Goal: Task Accomplishment & Management: Use online tool/utility

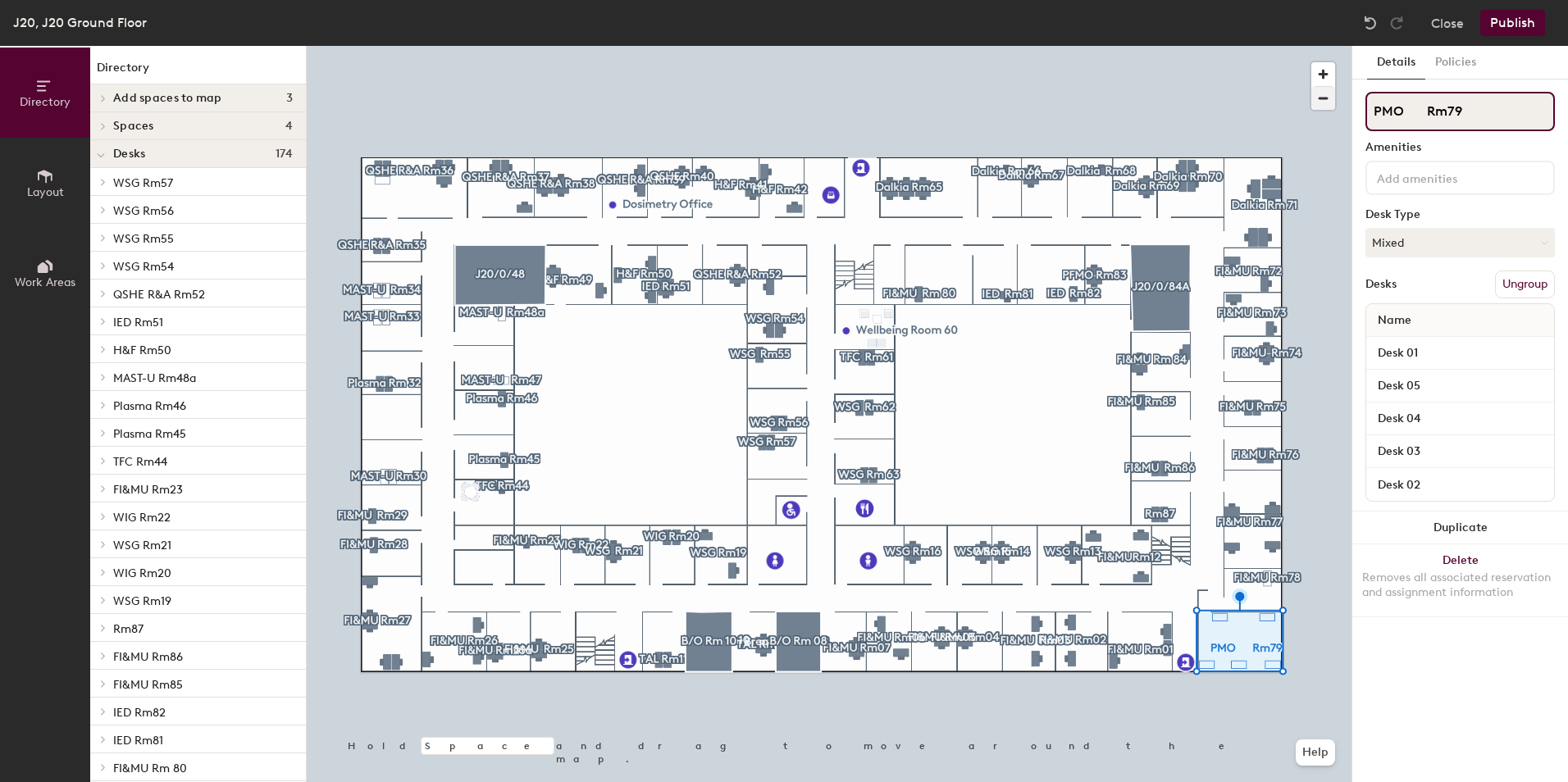
drag, startPoint x: 1379, startPoint y: 112, endPoint x: 1313, endPoint y: 109, distance: 66.1
click at [1313, 109] on div "Directory Layout Work Areas Directory Add spaces to map 3 B/O Room 06 B/O Room …" at bounding box center [784, 413] width 1568 height 736
type input "TFC Rm79"
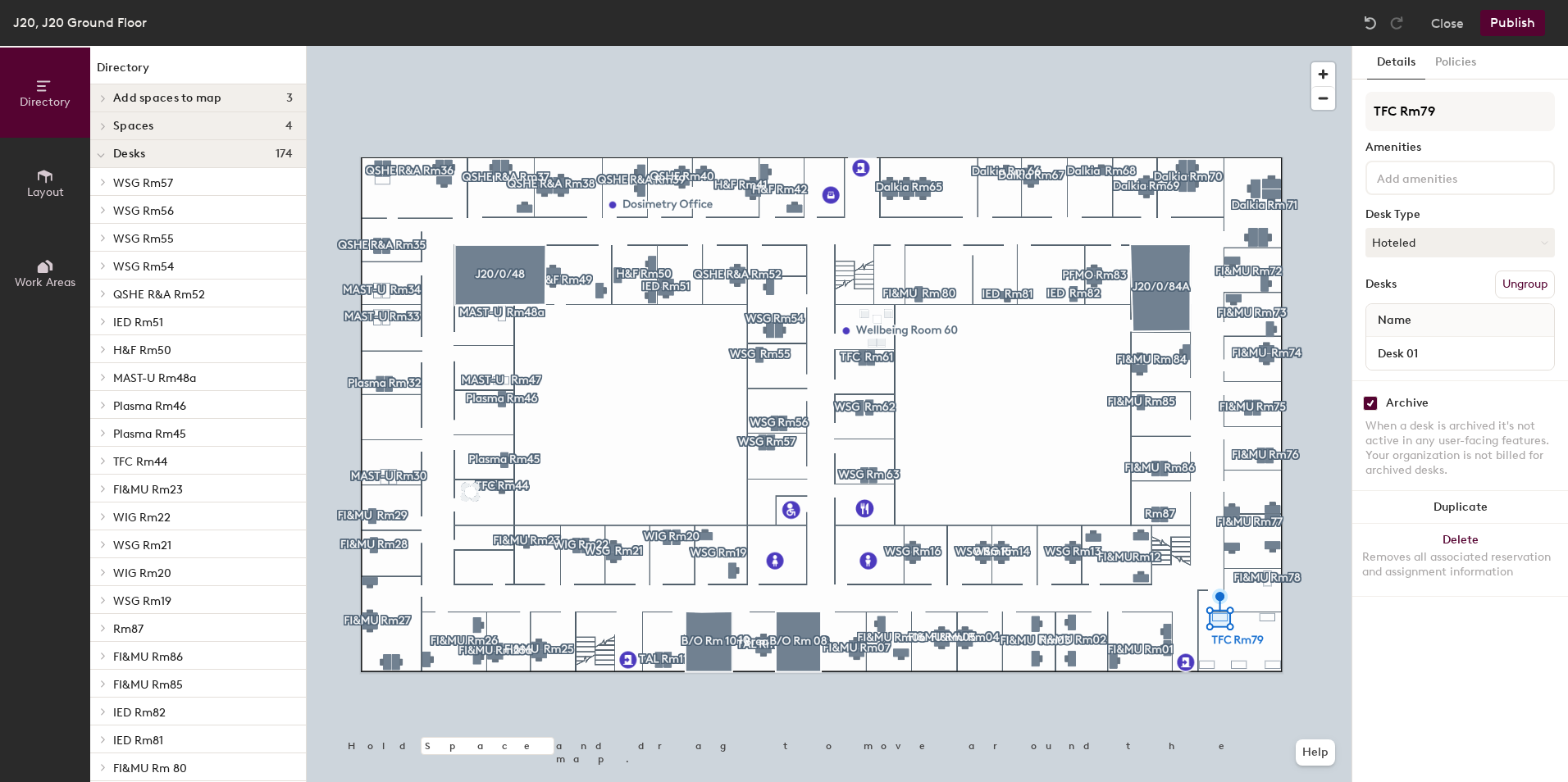
click at [1372, 407] on input "checkbox" at bounding box center [1370, 403] width 15 height 15
checkbox input "false"
click at [1374, 403] on input "checkbox" at bounding box center [1370, 403] width 15 height 15
checkbox input "false"
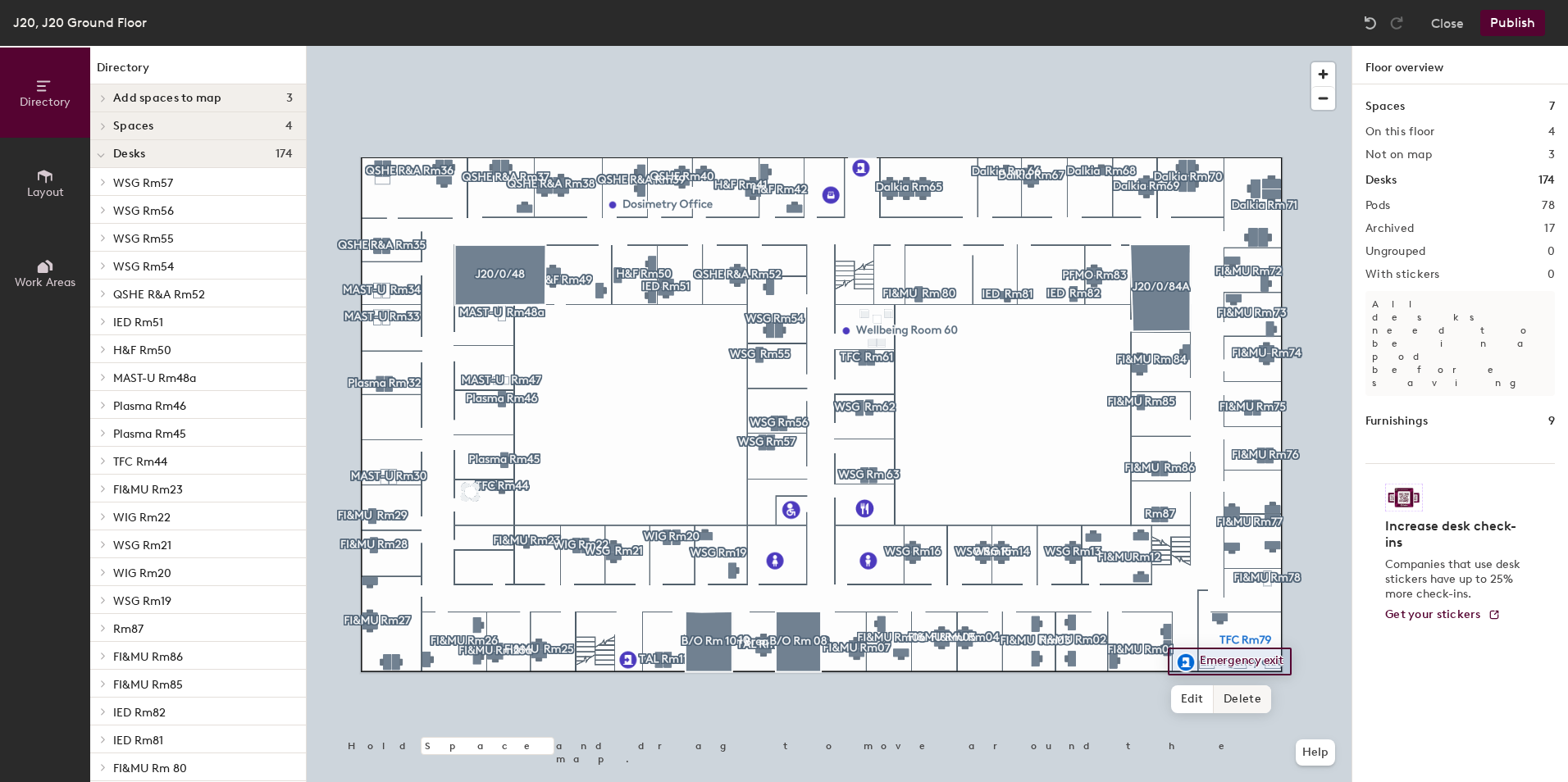
click at [1263, 699] on span "Delete" at bounding box center [1241, 699] width 57 height 28
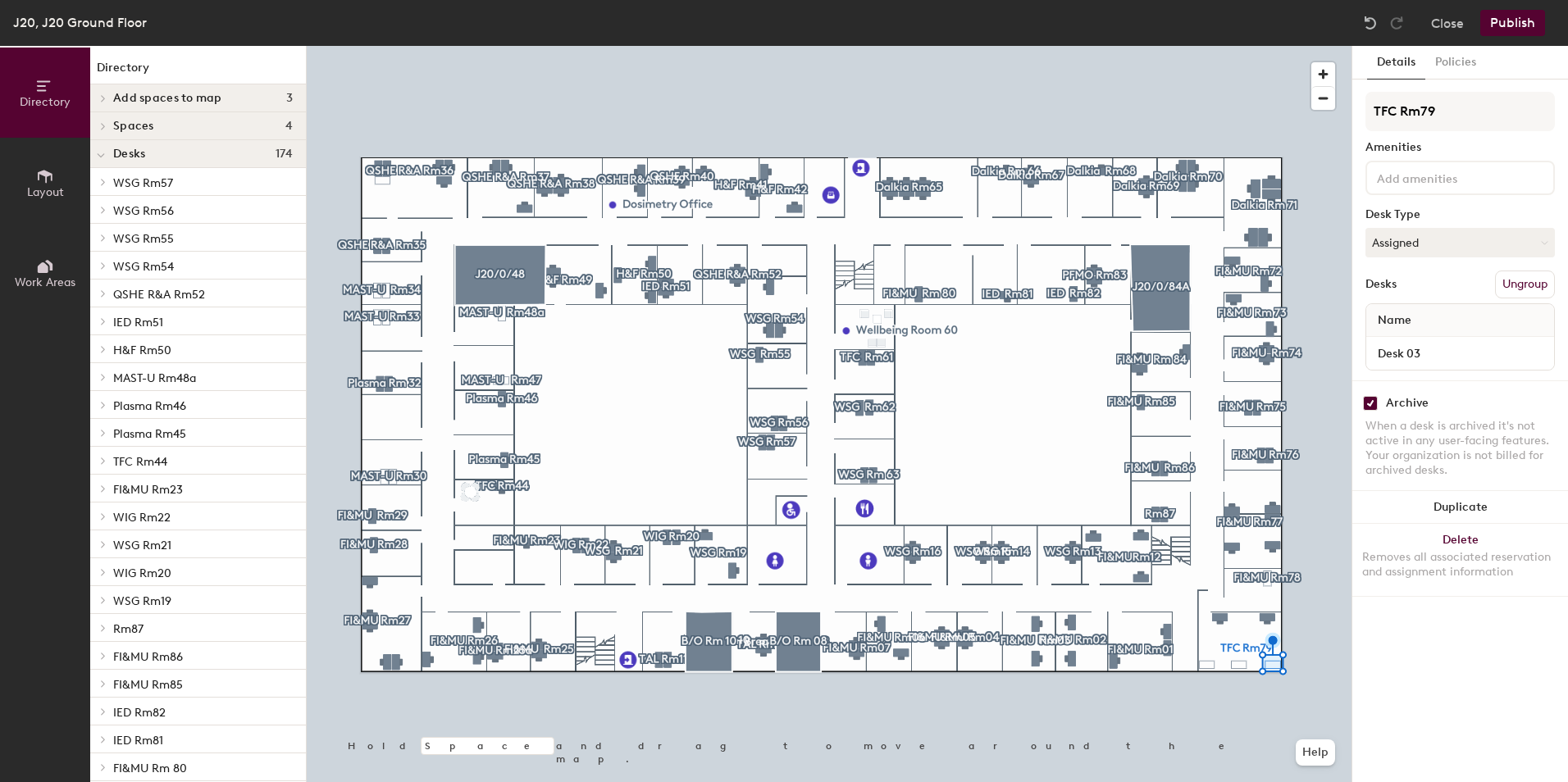
click at [1373, 406] on input "checkbox" at bounding box center [1370, 403] width 15 height 15
checkbox input "false"
click at [1368, 397] on input "checkbox" at bounding box center [1370, 403] width 15 height 15
checkbox input "false"
click at [1367, 402] on input "checkbox" at bounding box center [1370, 403] width 15 height 15
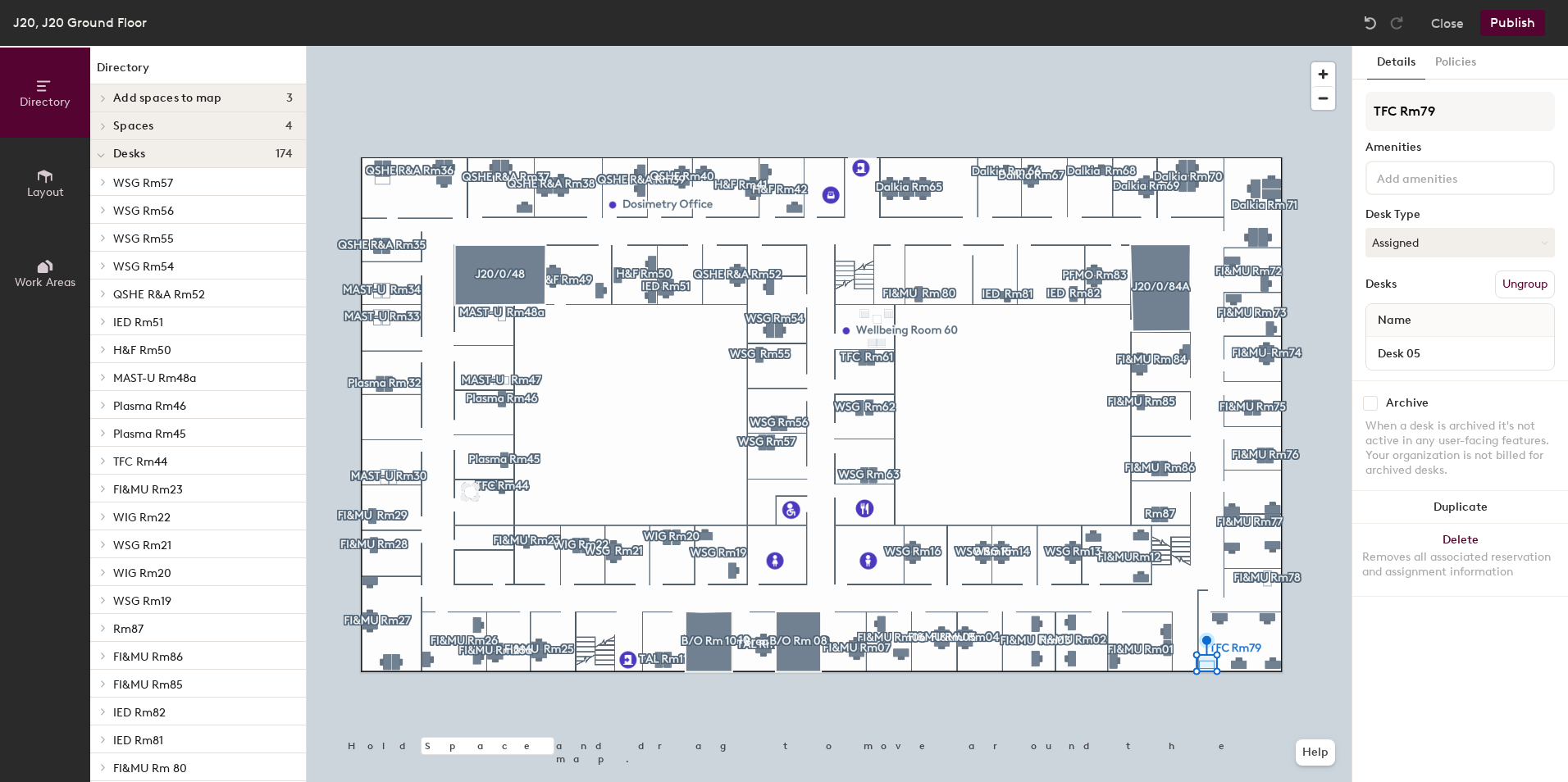
checkbox input "false"
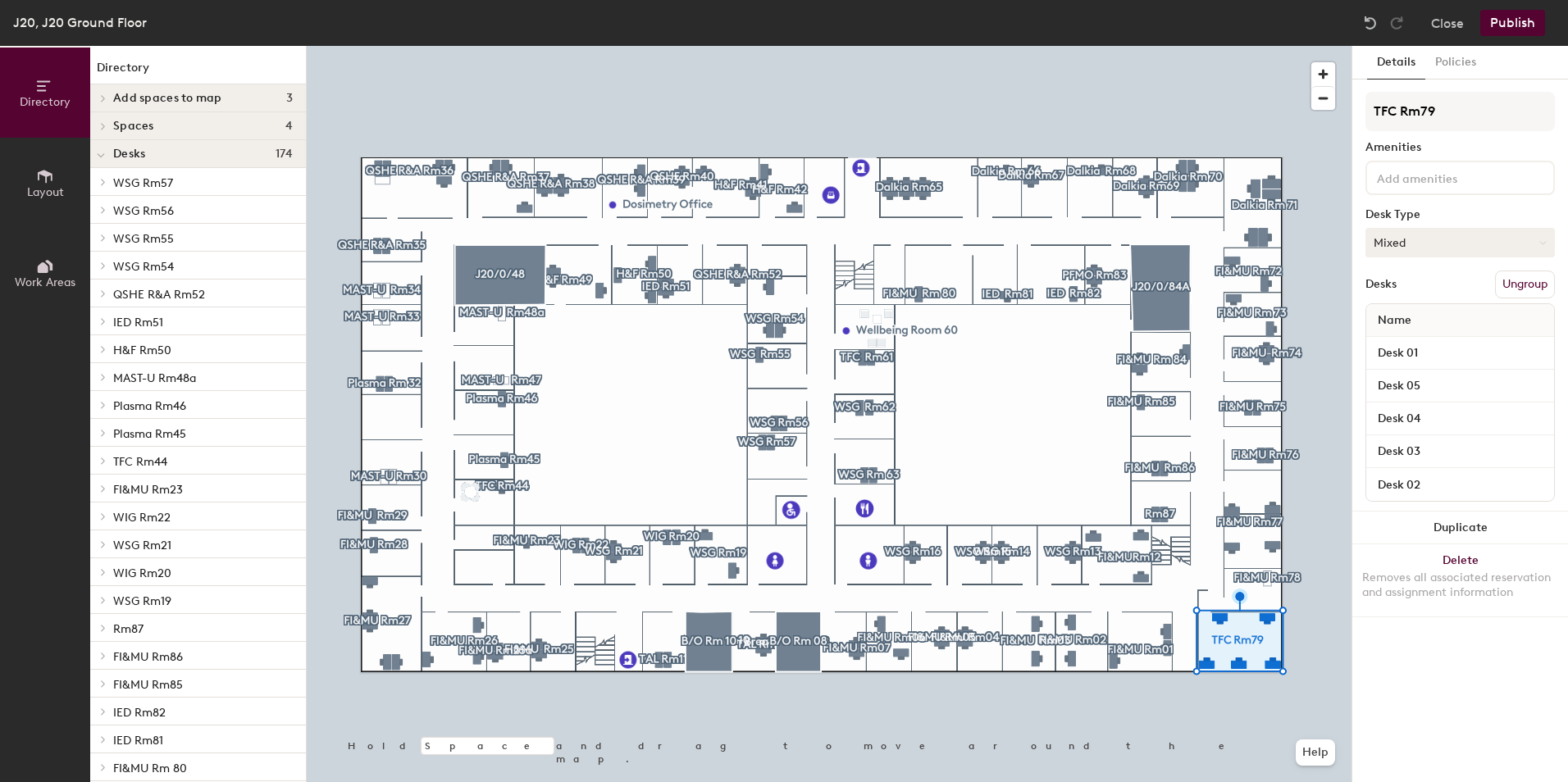
click at [1492, 240] on button "Mixed" at bounding box center [1460, 243] width 190 height 30
click at [1451, 289] on div "Assigned" at bounding box center [1448, 294] width 164 height 25
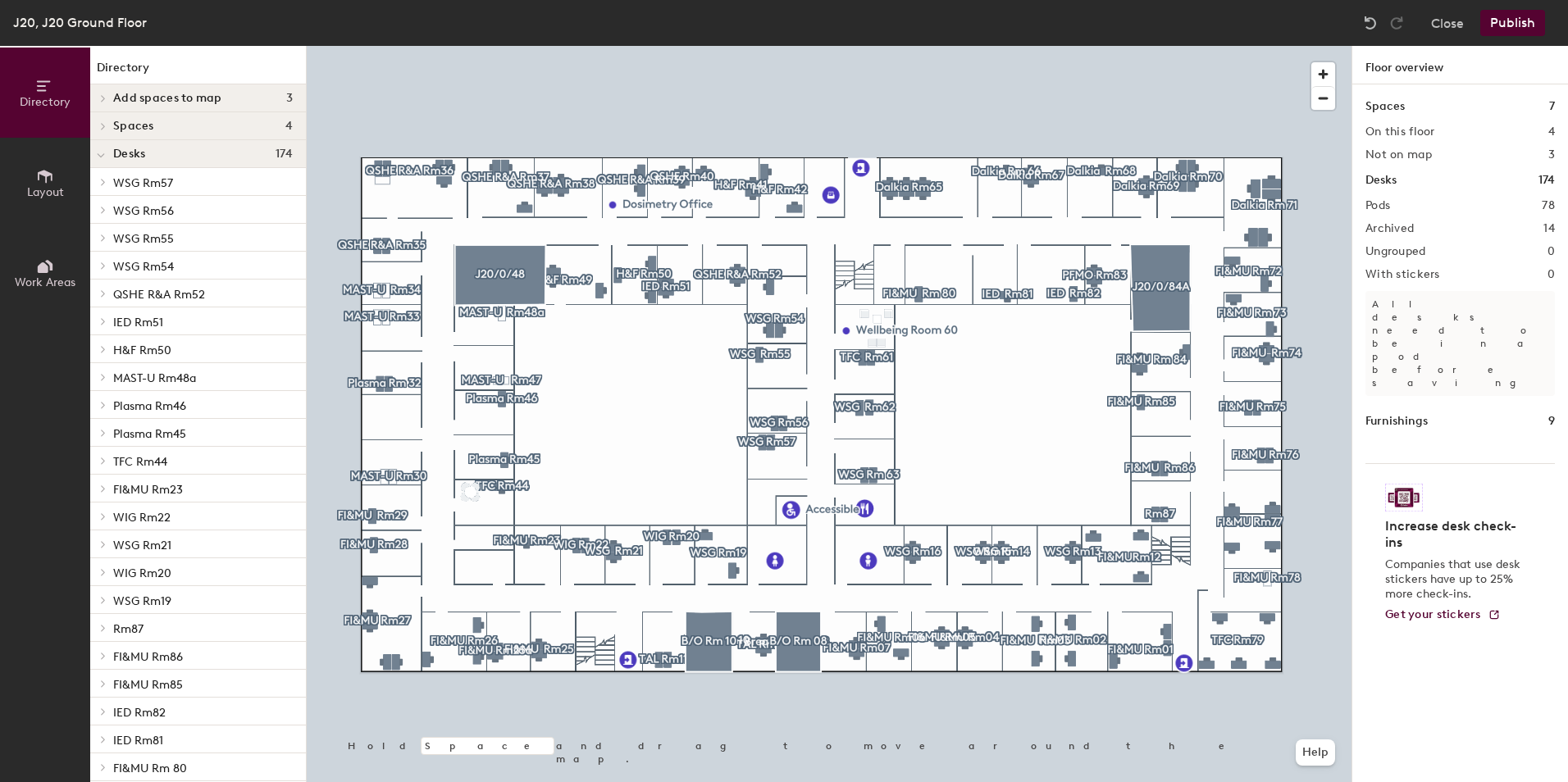
click at [1520, 34] on button "Publish" at bounding box center [1512, 23] width 65 height 26
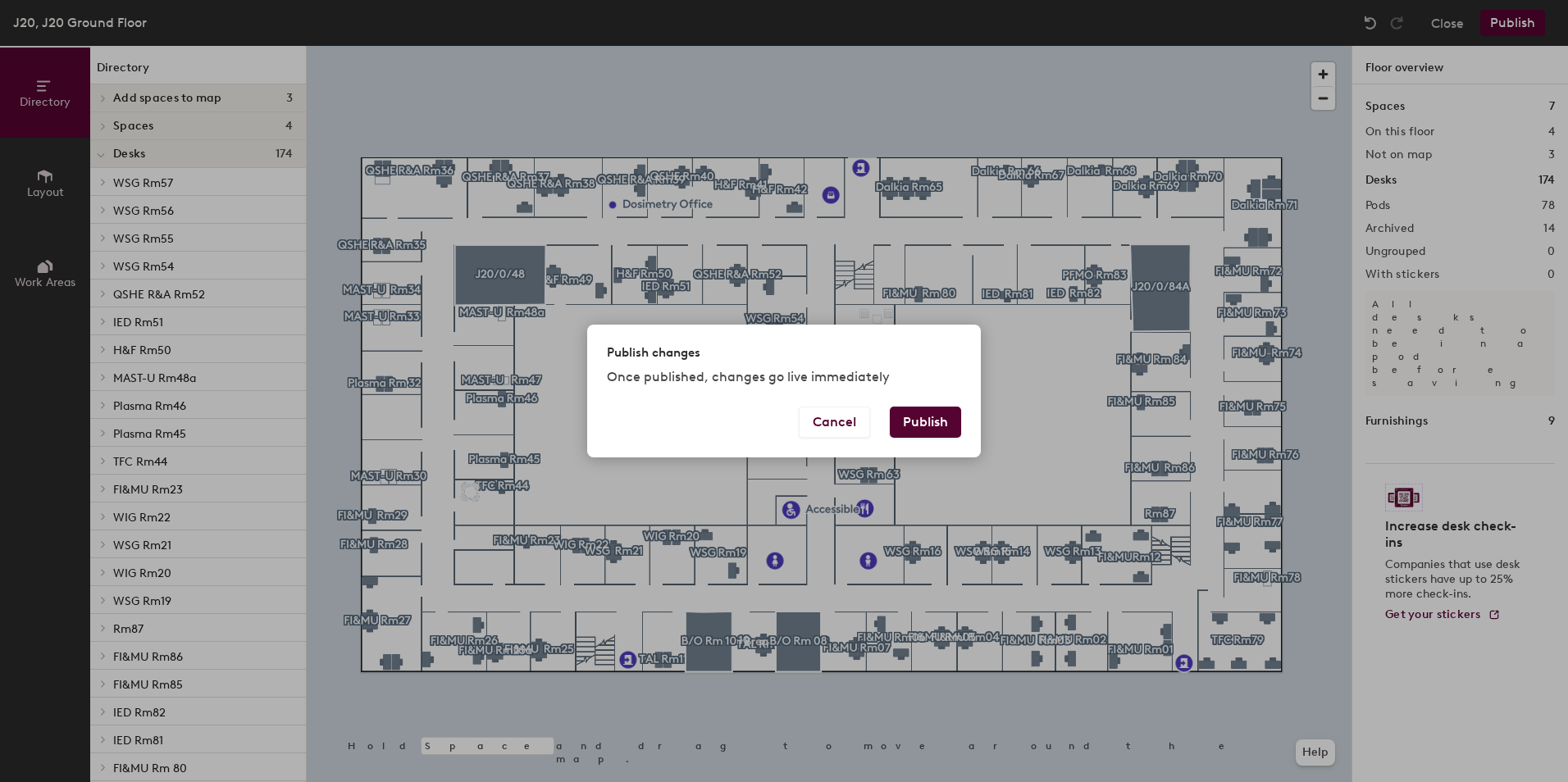
click at [934, 411] on button "Publish" at bounding box center [925, 421] width 71 height 31
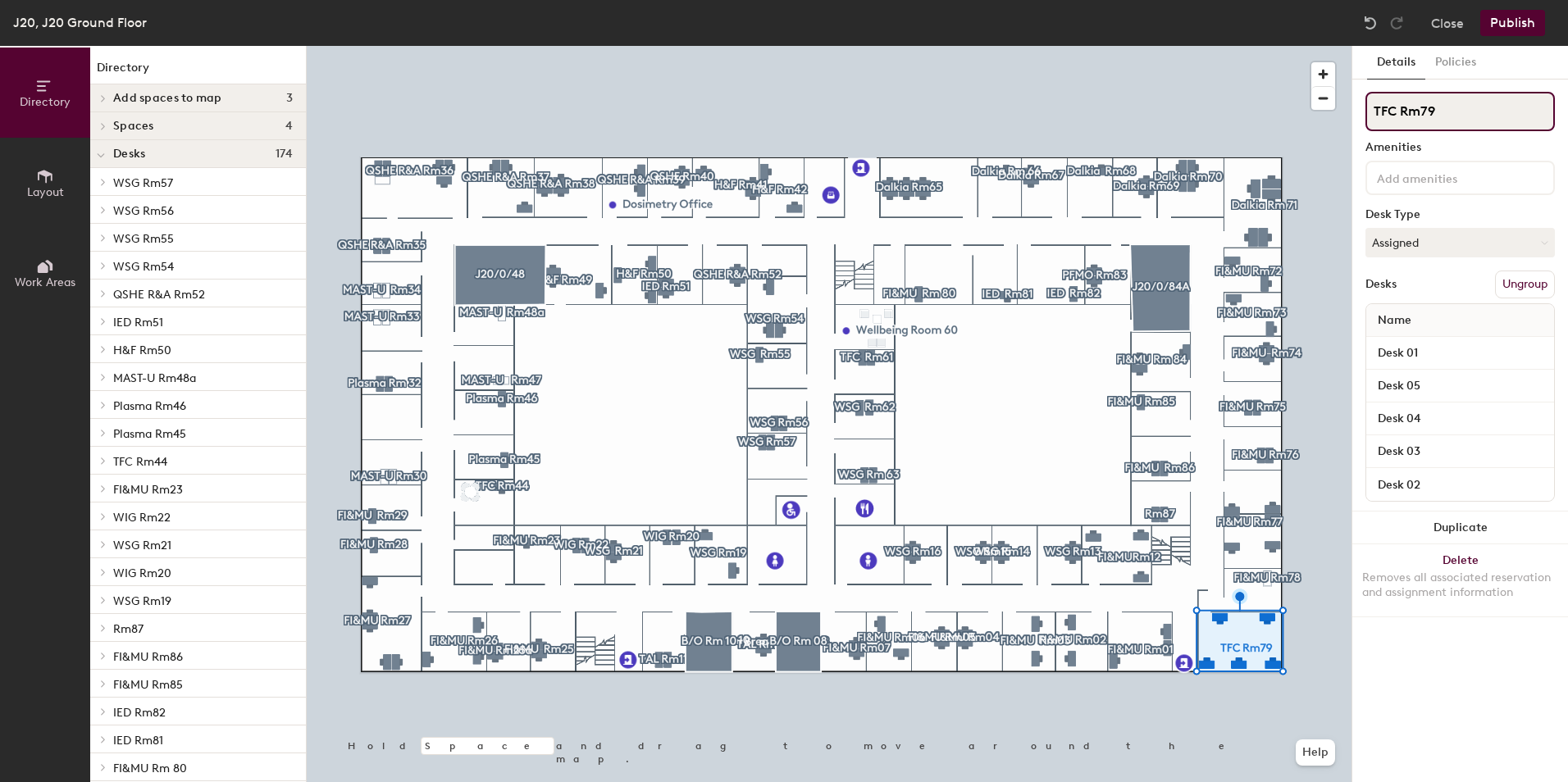
drag, startPoint x: 1392, startPoint y: 112, endPoint x: 1359, endPoint y: 110, distance: 33.1
click at [1359, 110] on div "Details Policies TFC Rm79 Amenities Desk Type Assigned Desks Ungroup Name Desk …" at bounding box center [1460, 413] width 216 height 736
type input "WSG Rm79"
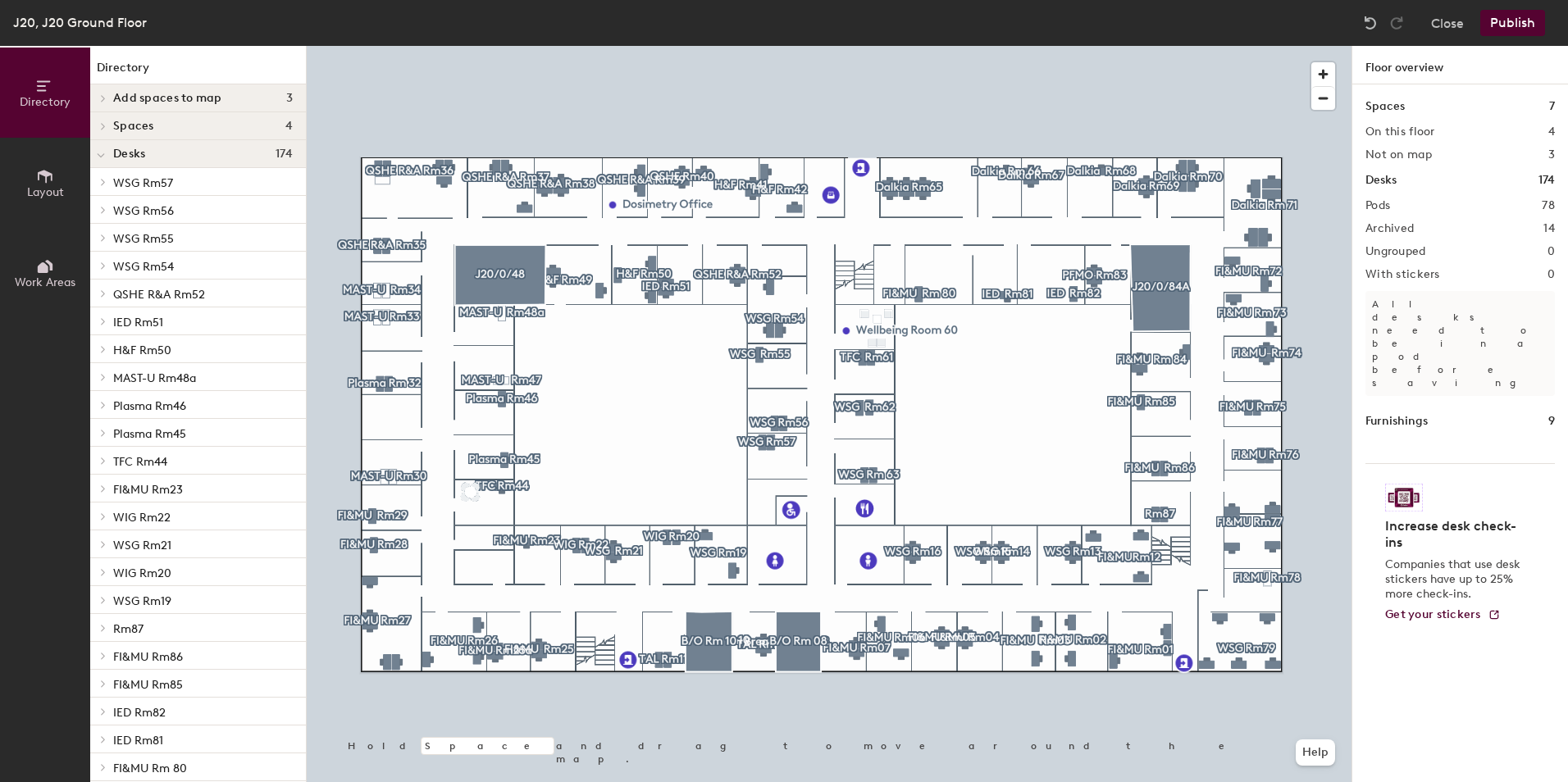
click at [43, 259] on icon at bounding box center [45, 267] width 18 height 18
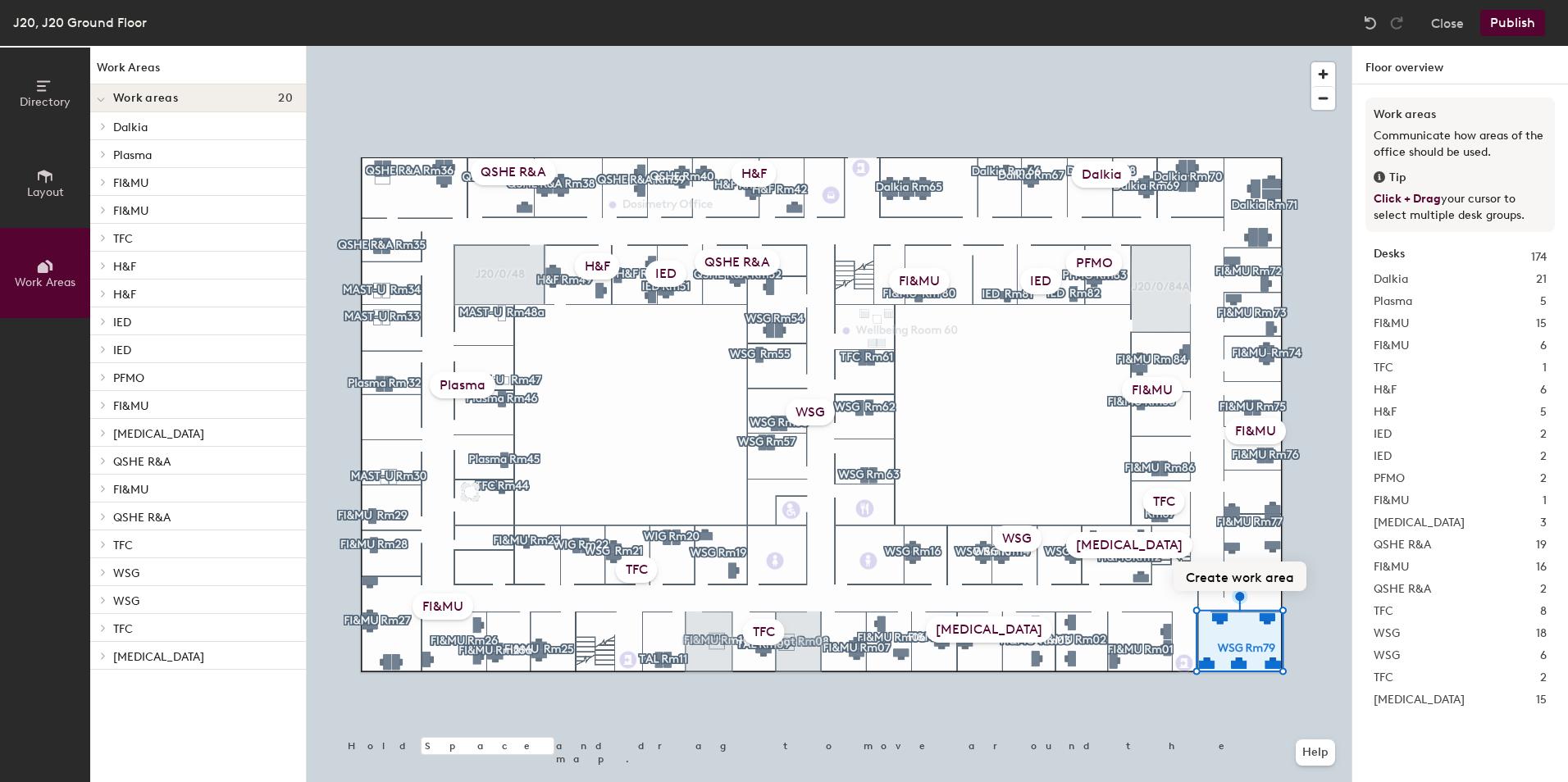
click at [1270, 573] on button "Create work area" at bounding box center [1239, 576] width 133 height 30
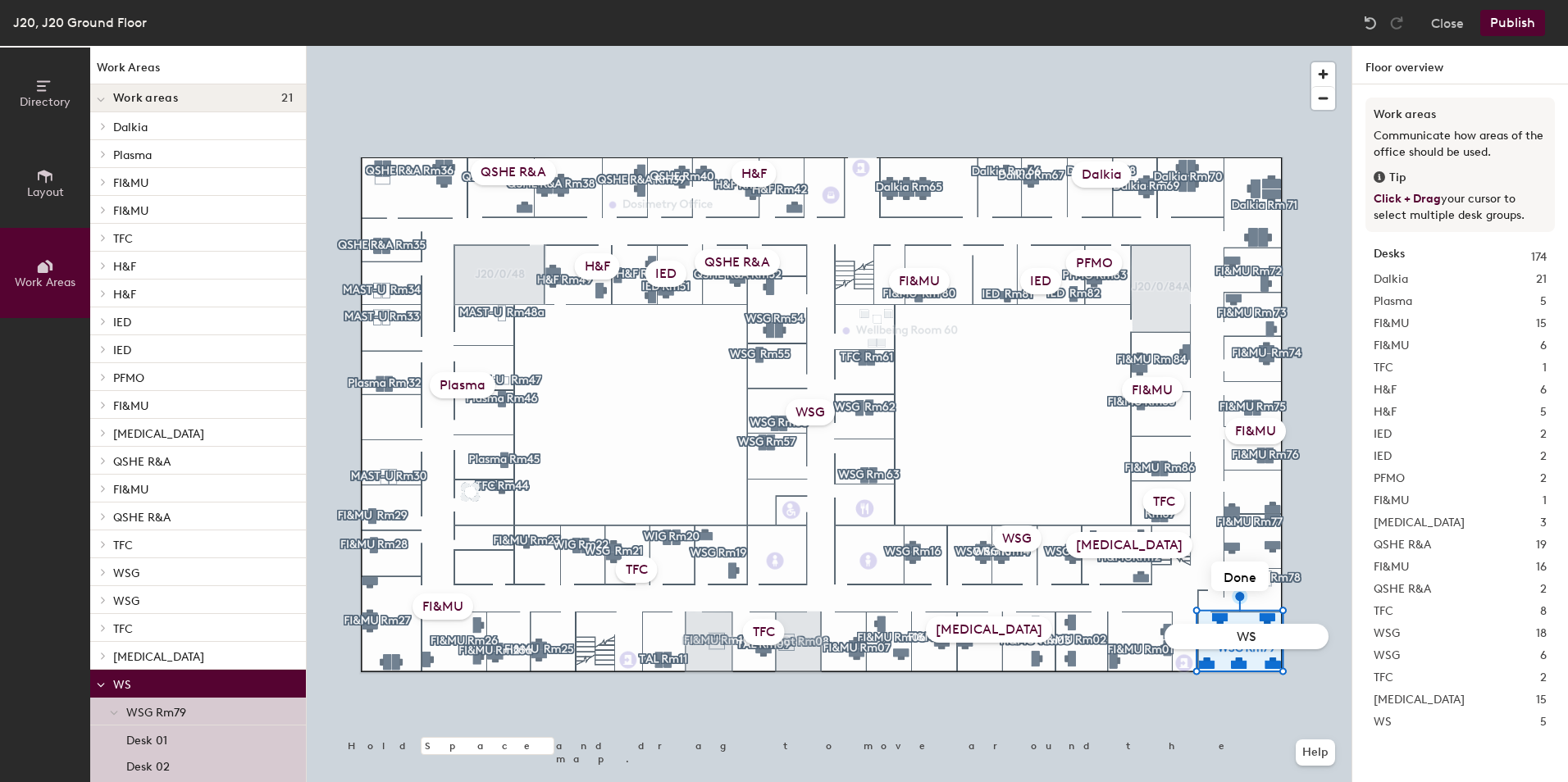
type input "WSG"
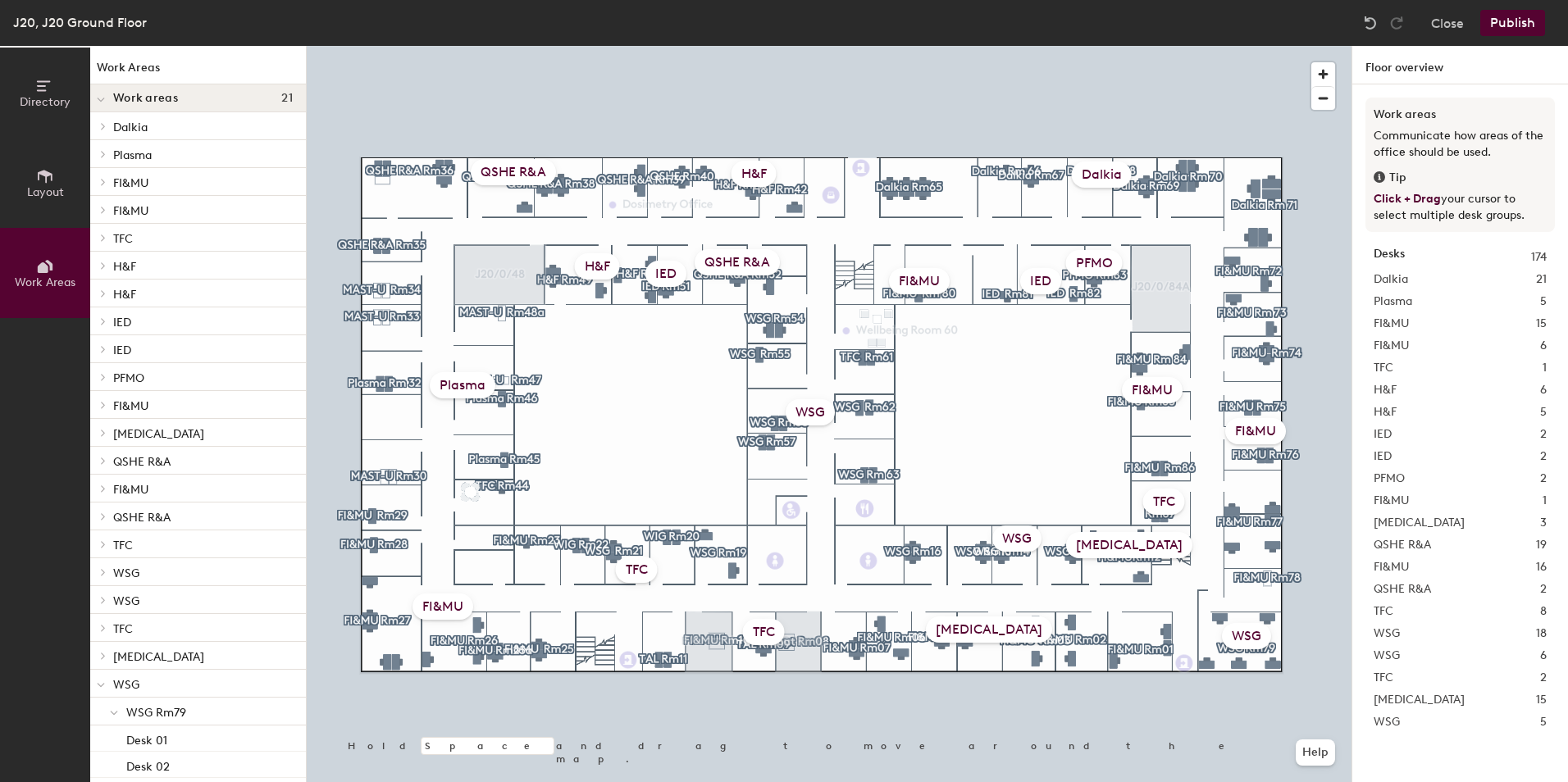
click at [640, 567] on div "TFC" at bounding box center [637, 570] width 42 height 26
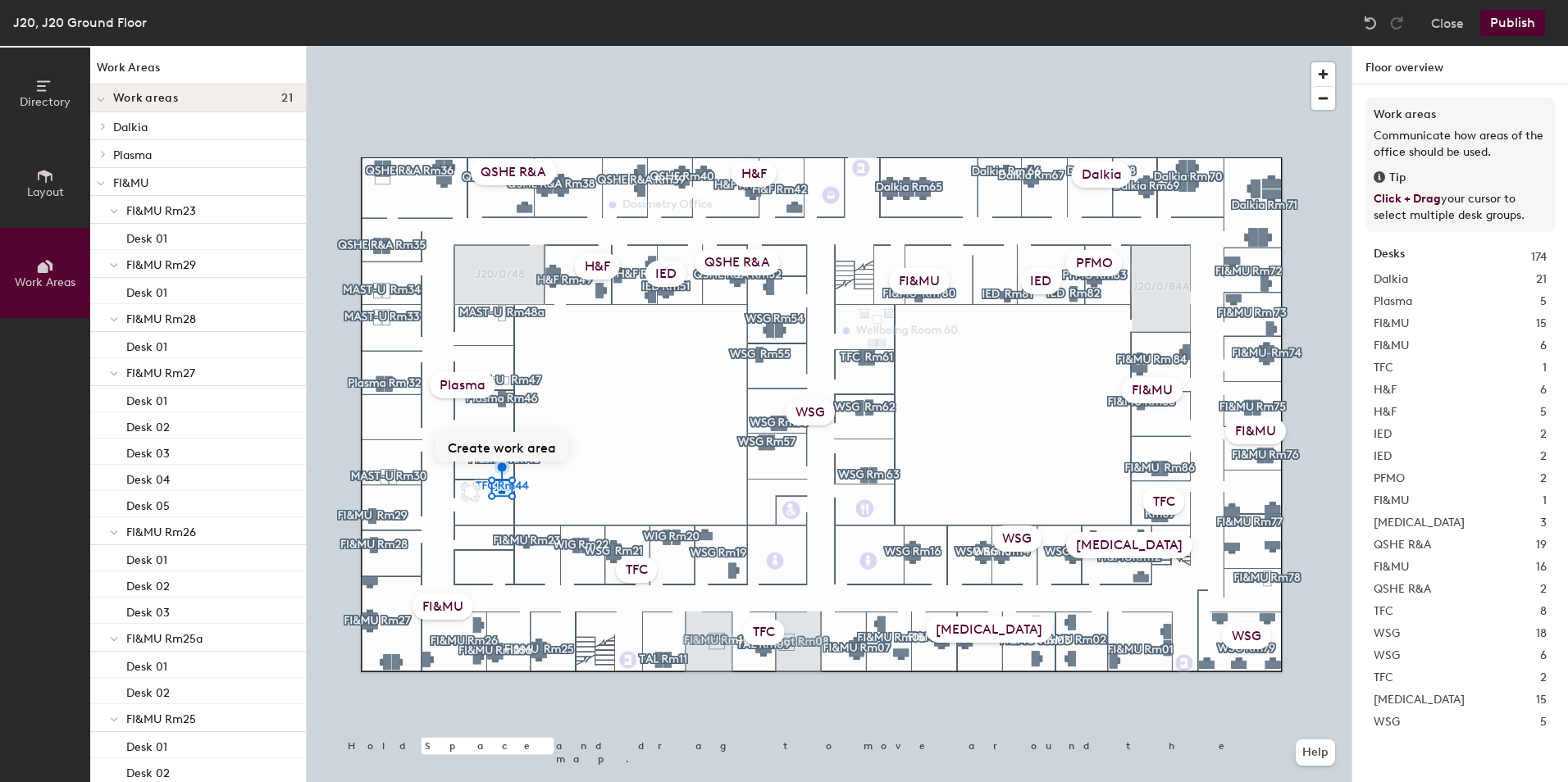
click at [515, 442] on button "Create work area" at bounding box center [501, 447] width 133 height 30
type input "TFC"
click at [1502, 15] on button "Publish" at bounding box center [1512, 23] width 65 height 26
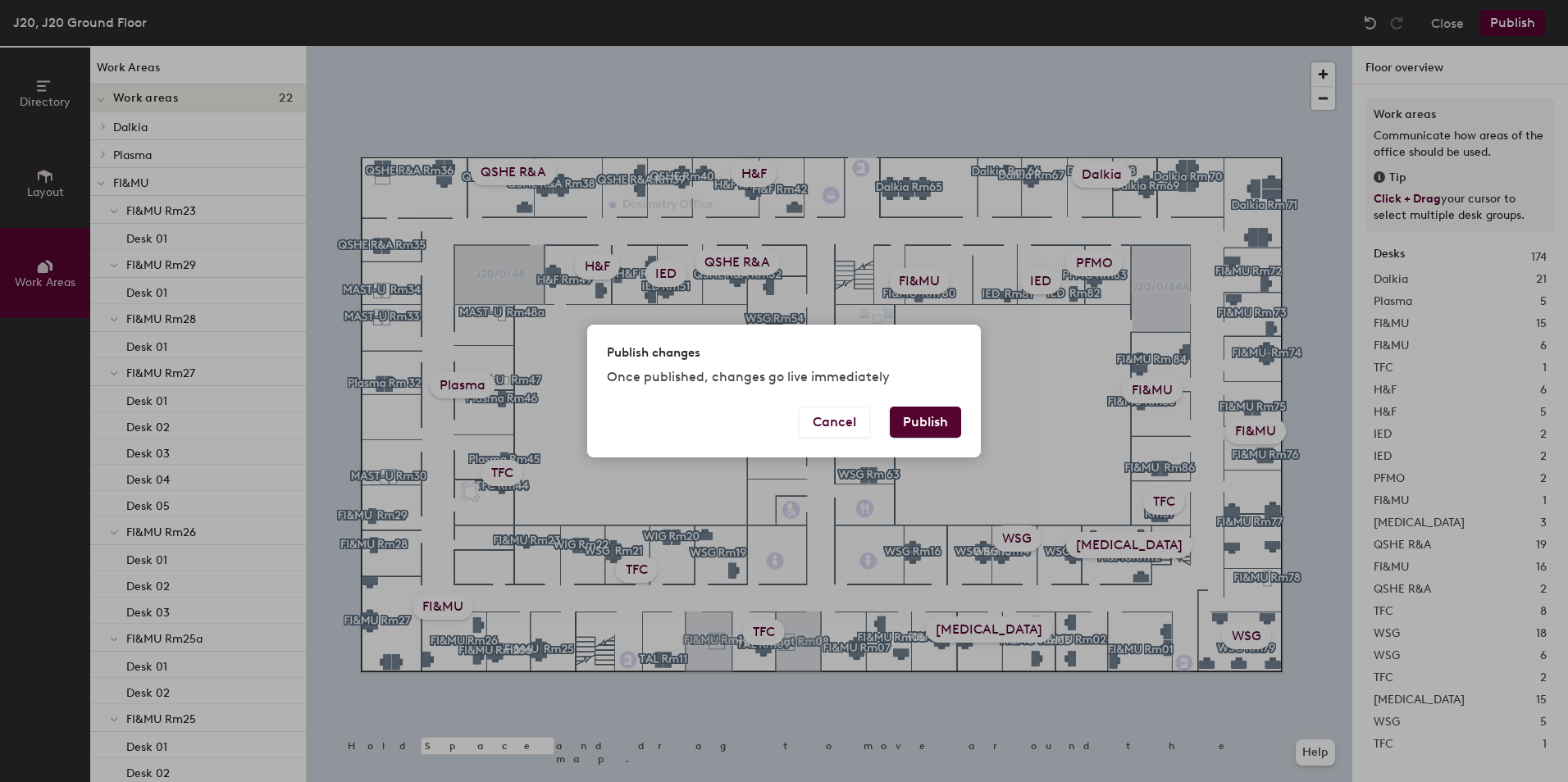
click at [927, 412] on button "Publish" at bounding box center [925, 421] width 71 height 31
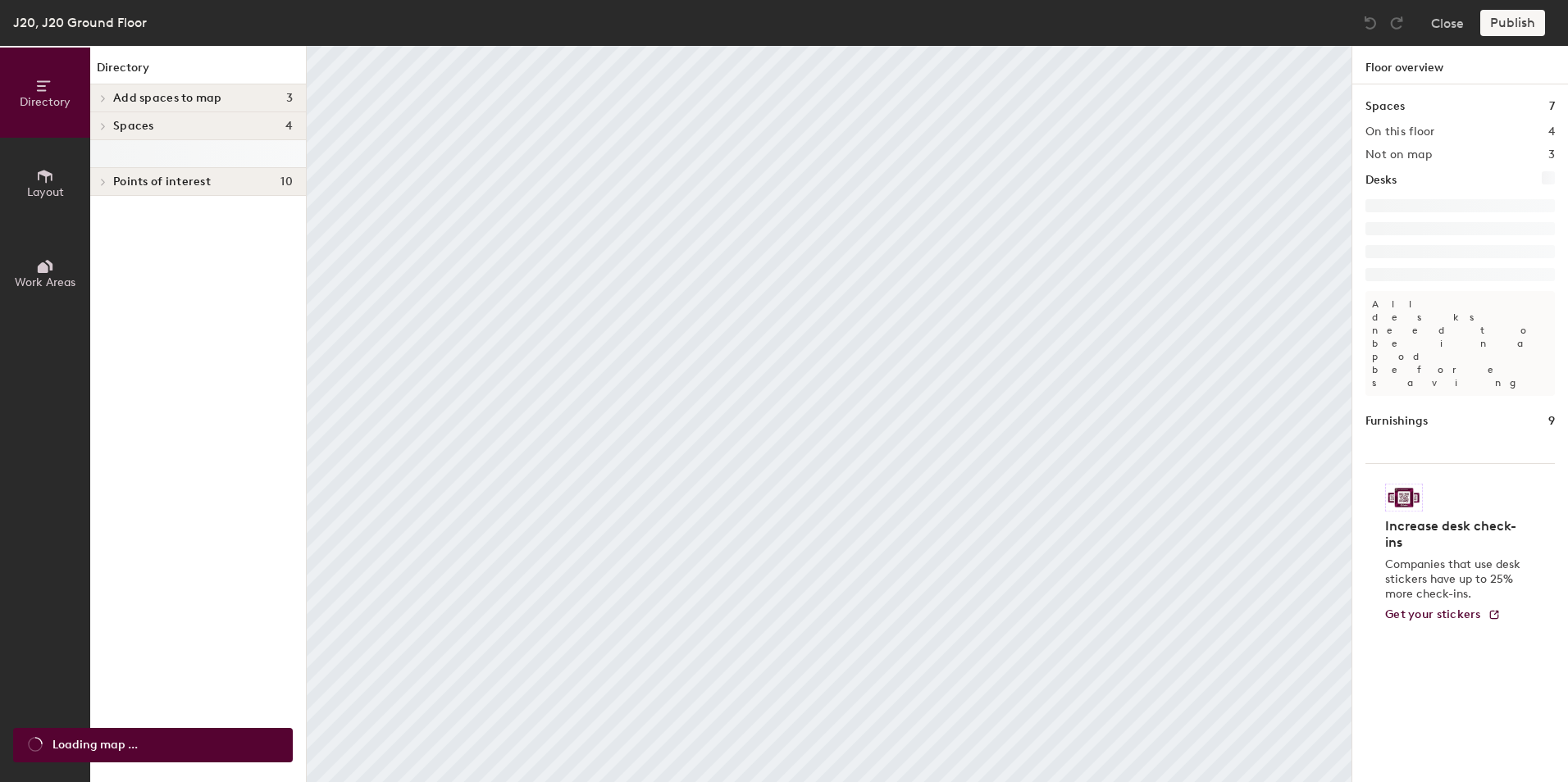
click at [52, 269] on icon at bounding box center [48, 265] width 7 height 11
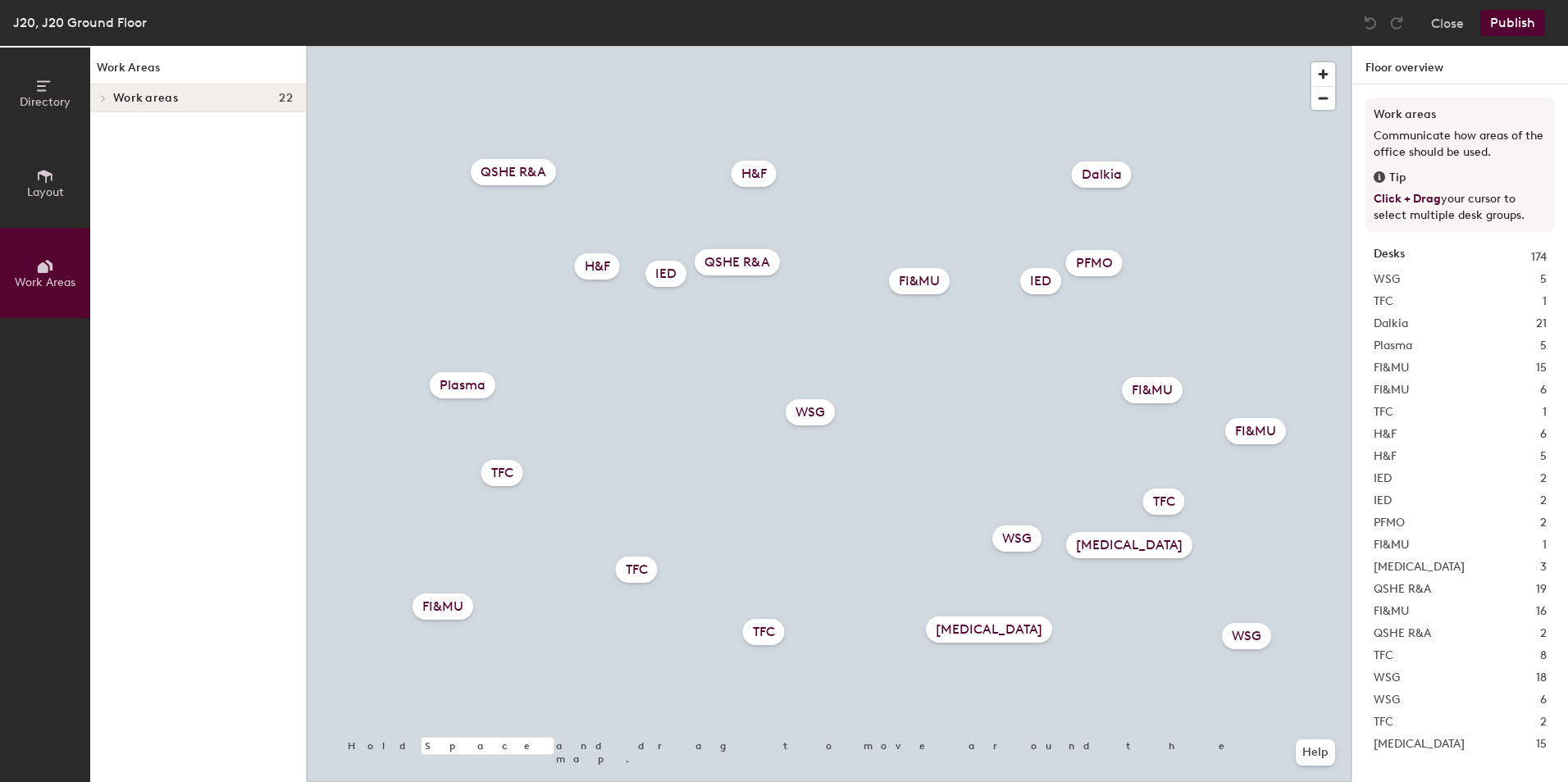
click at [1176, 502] on div "TFC" at bounding box center [1165, 501] width 42 height 26
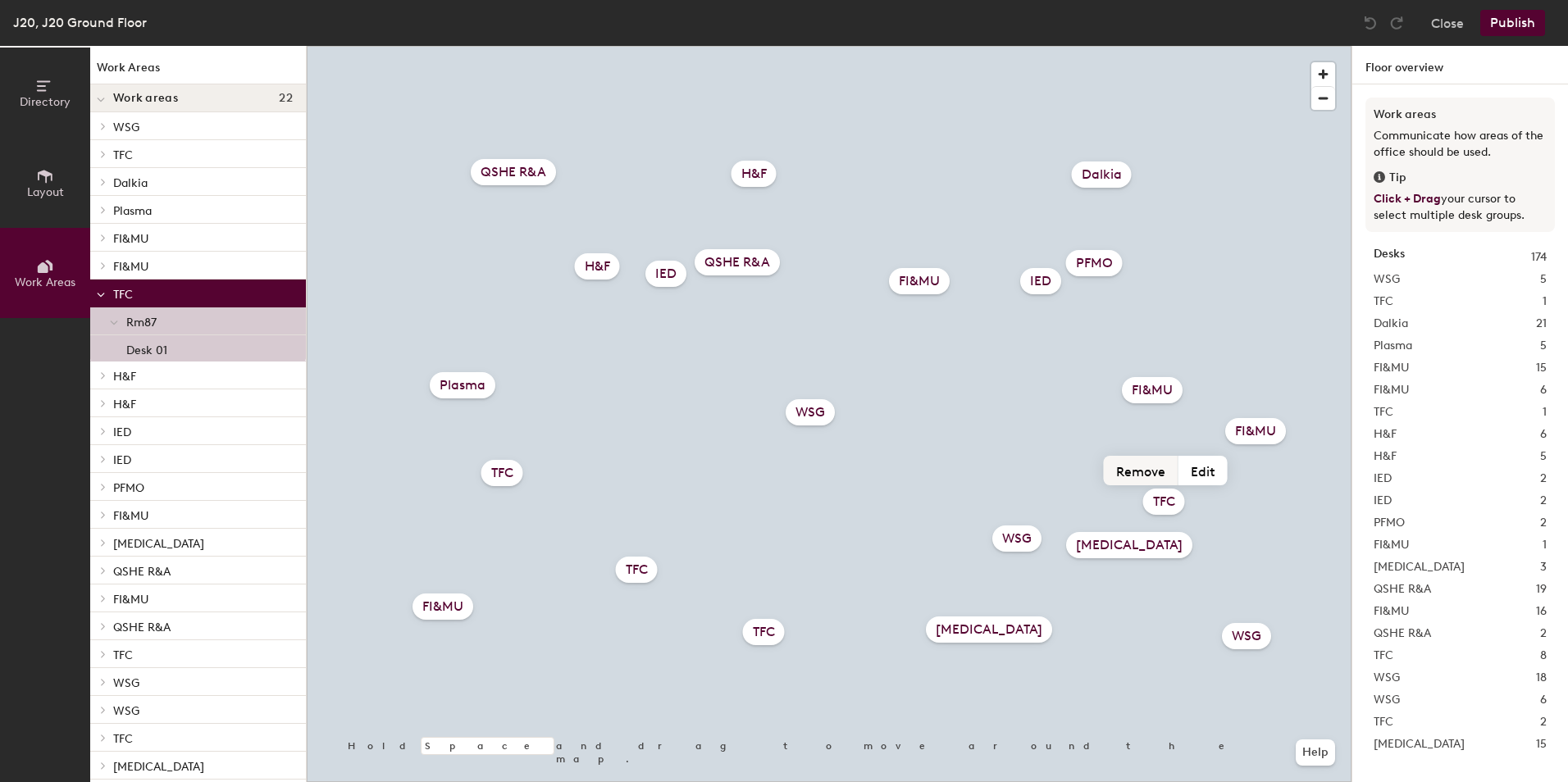
click at [1154, 470] on button "Remove" at bounding box center [1141, 471] width 75 height 30
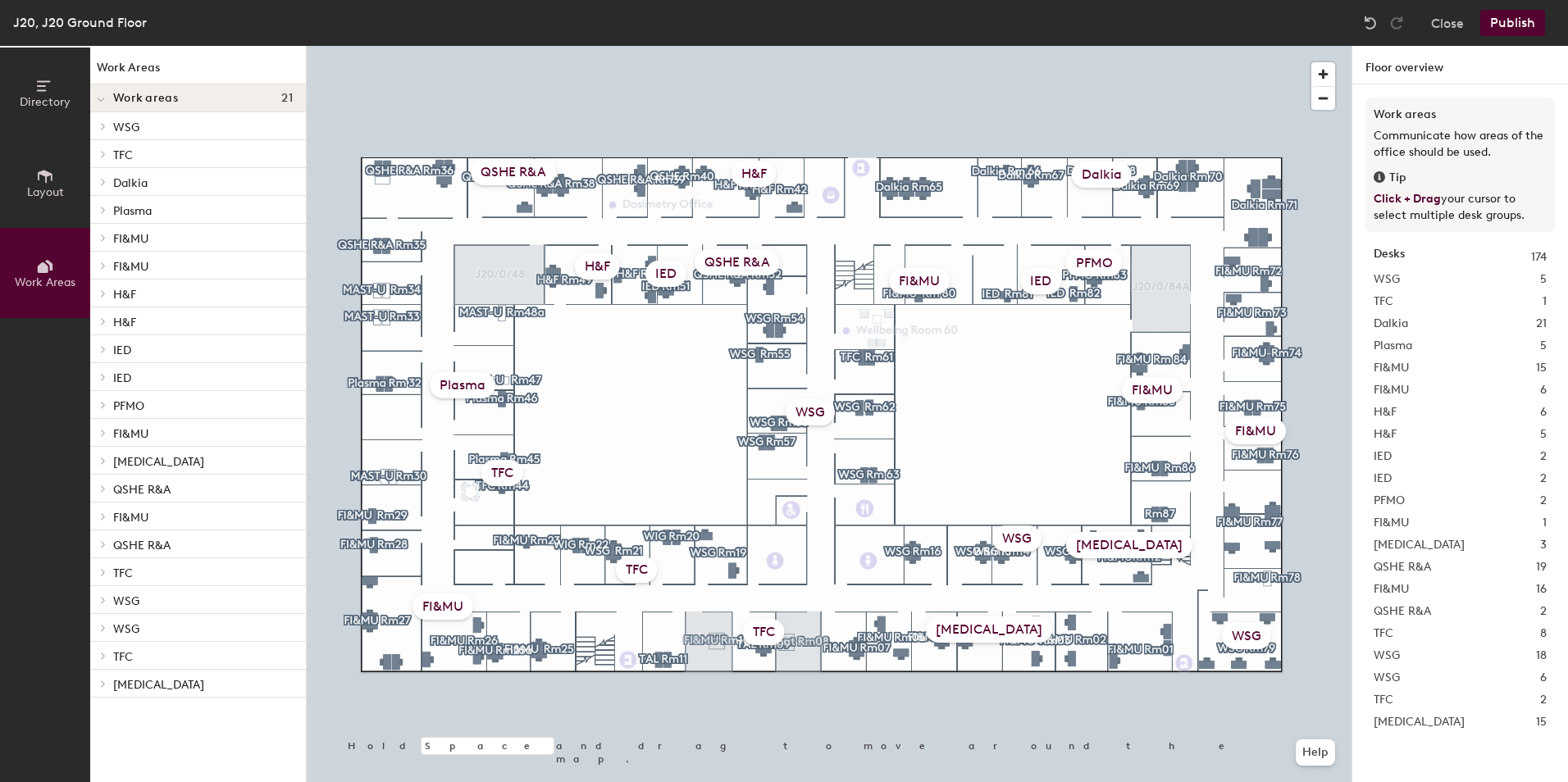
click at [1507, 25] on button "Publish" at bounding box center [1512, 23] width 65 height 26
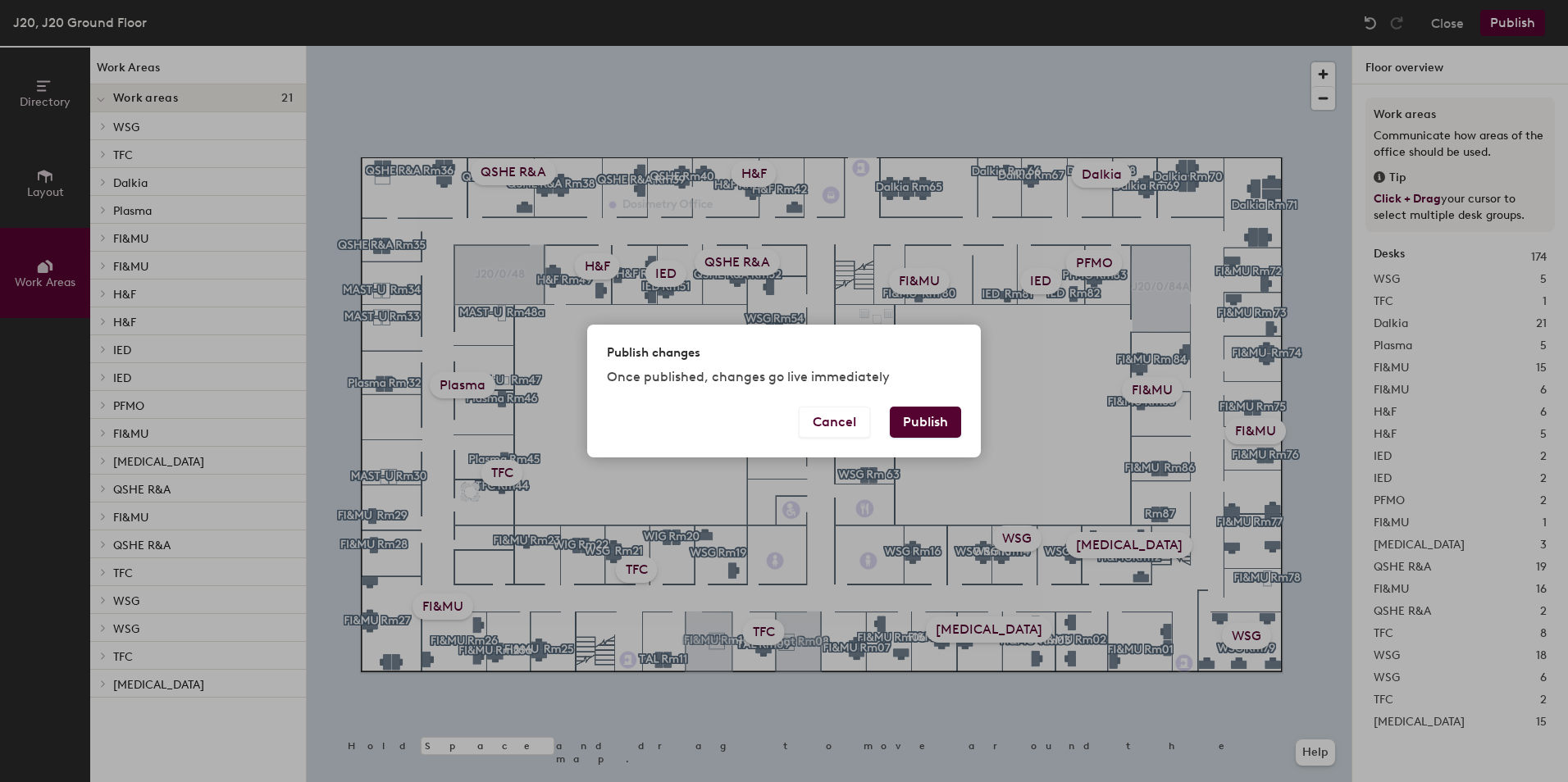
click at [920, 419] on button "Publish" at bounding box center [925, 421] width 71 height 31
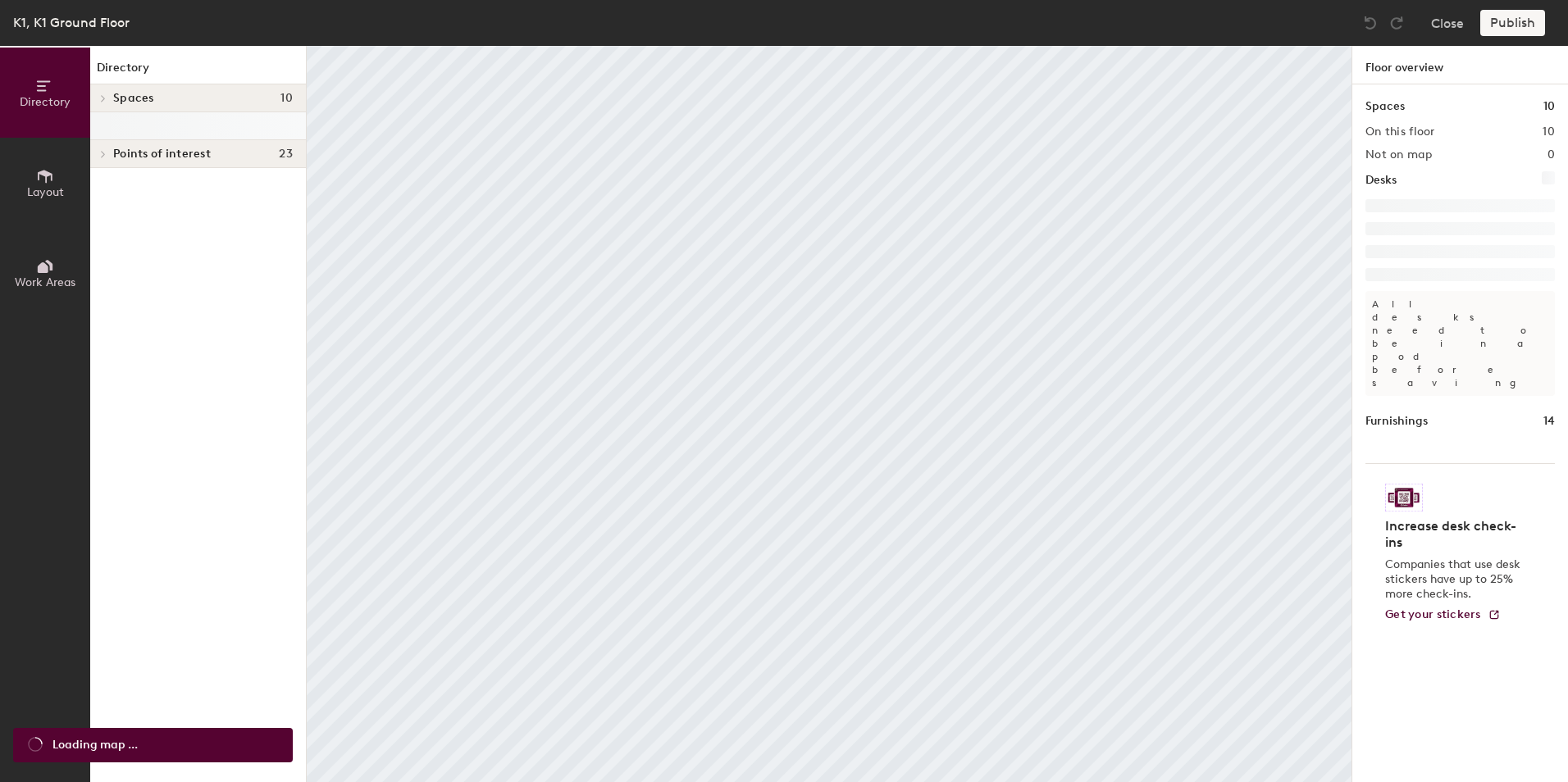
click at [49, 190] on span "Layout" at bounding box center [45, 193] width 37 height 14
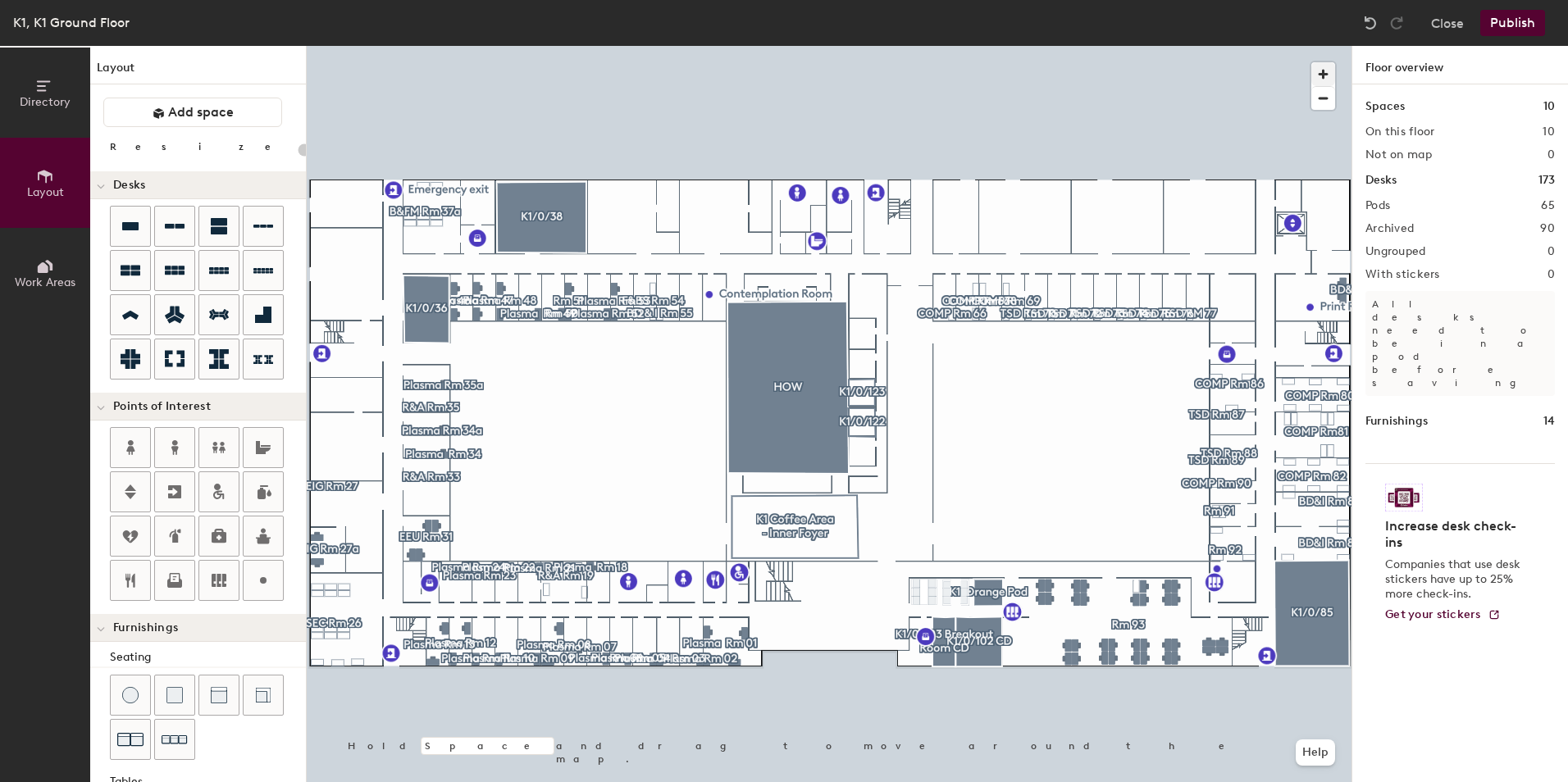
type input "20"
click at [1332, 71] on span "button" at bounding box center [1323, 74] width 24 height 24
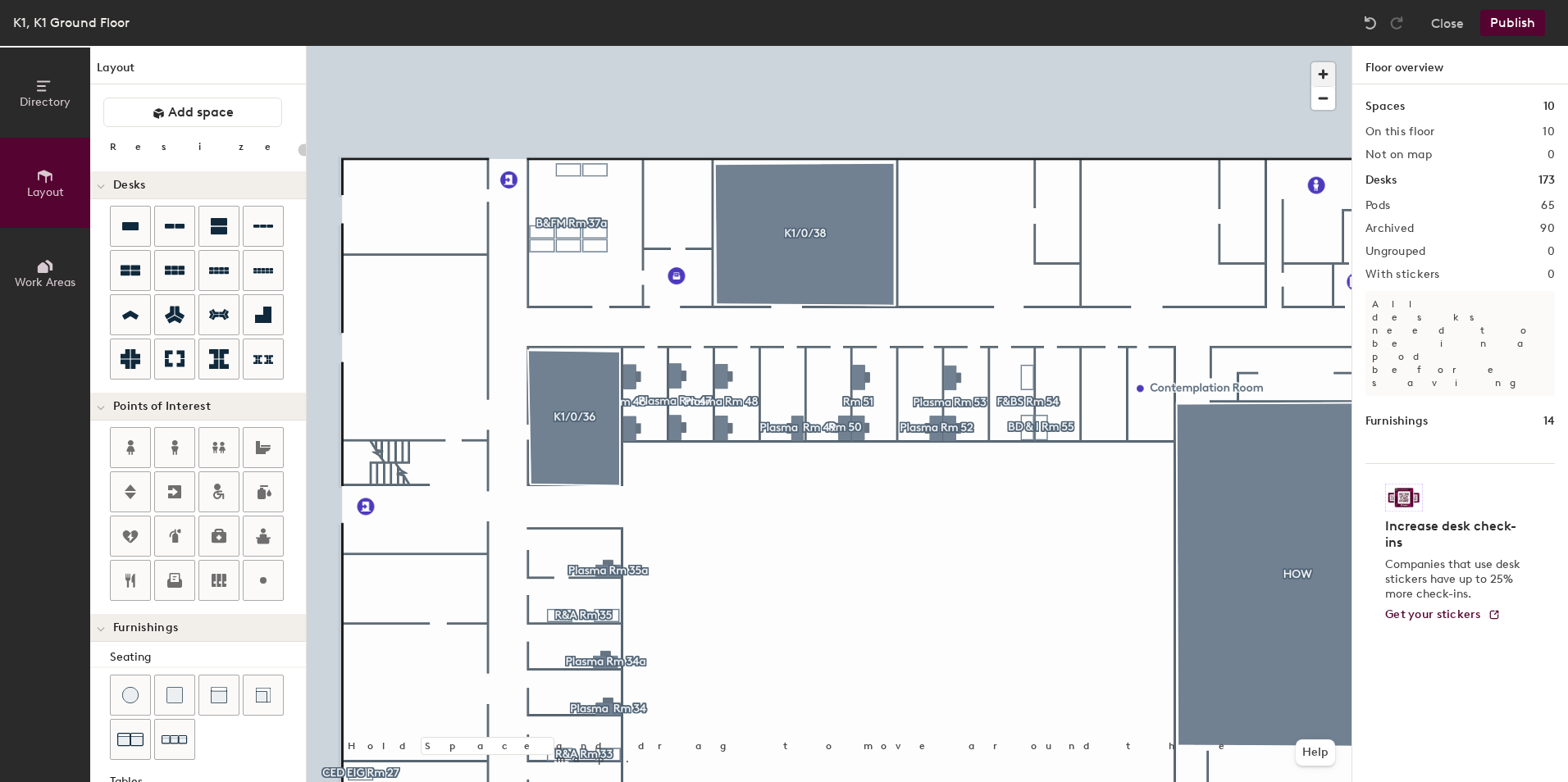
click at [1322, 85] on span "button" at bounding box center [1323, 74] width 24 height 24
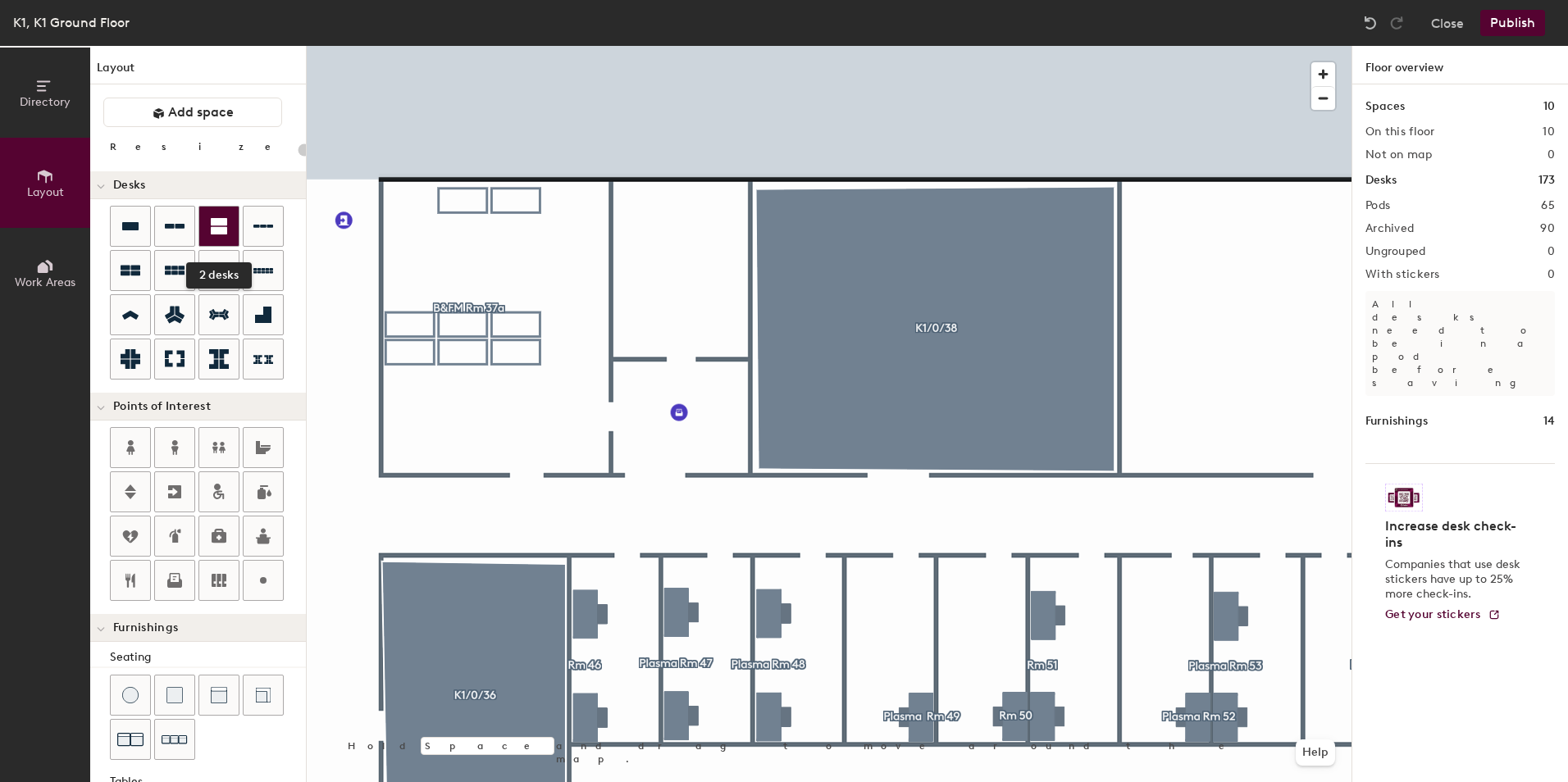
click at [220, 241] on div at bounding box center [219, 226] width 39 height 39
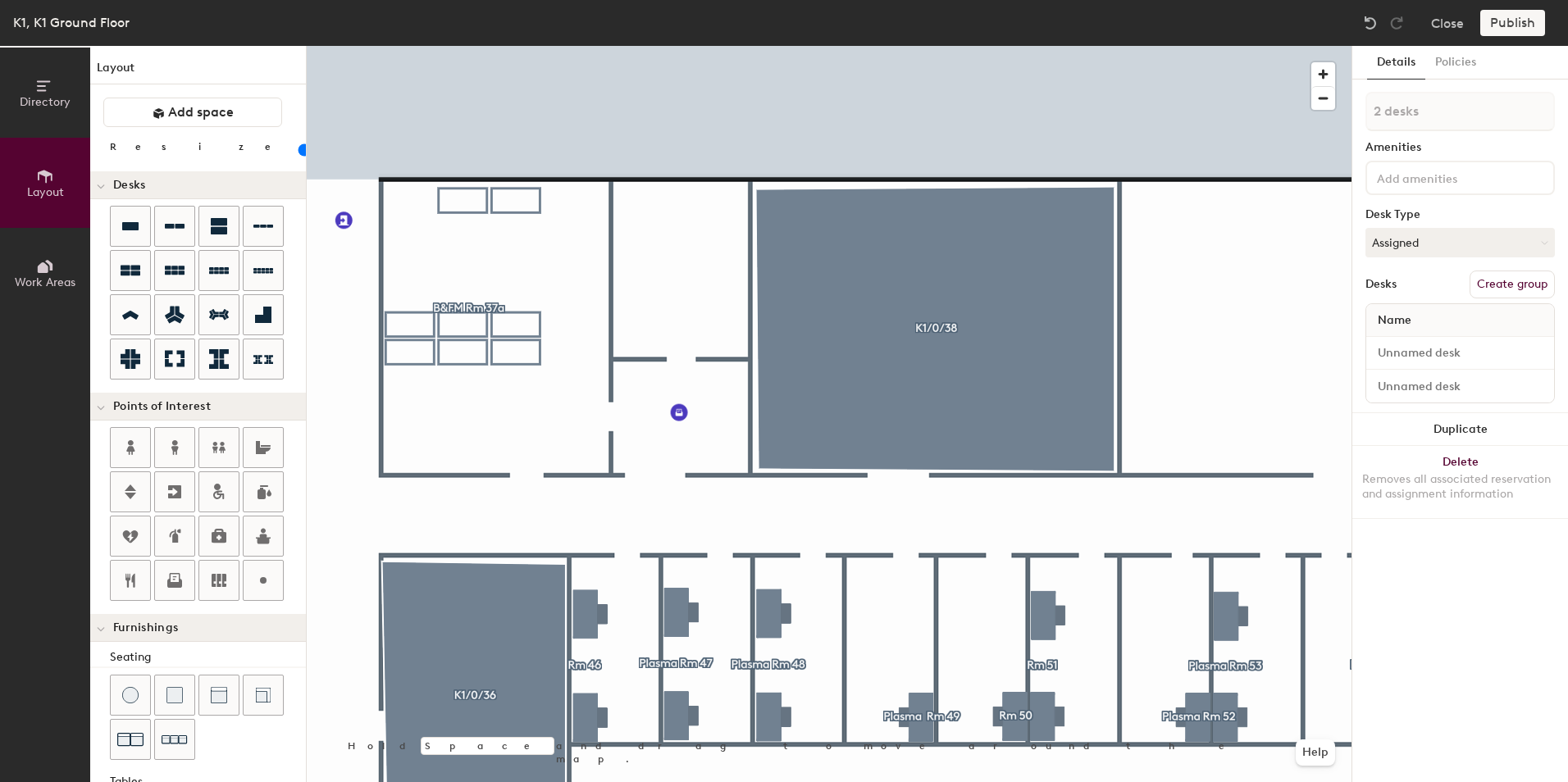
type input "80"
click at [1508, 287] on button "Create group" at bounding box center [1511, 285] width 85 height 28
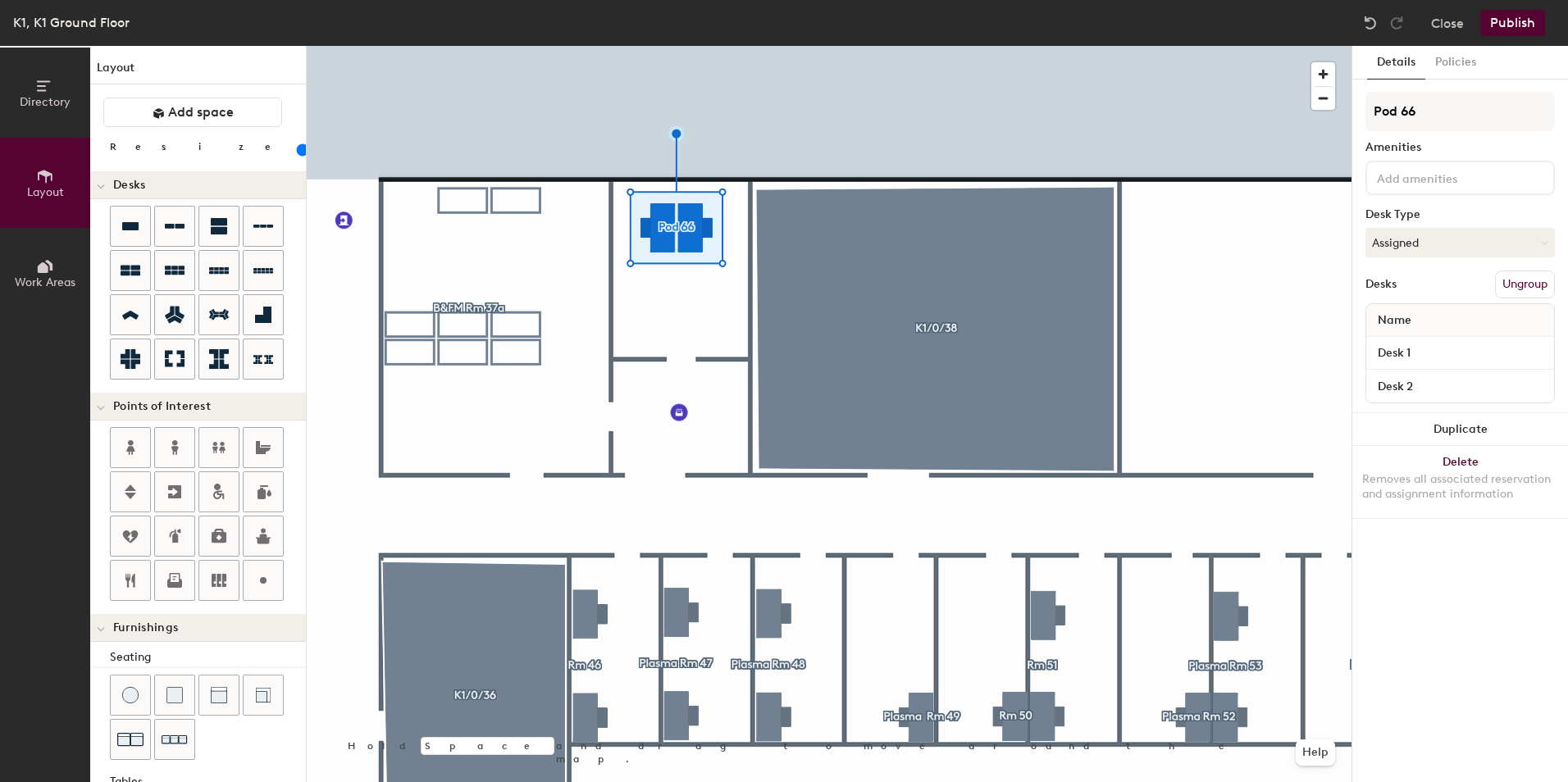
click at [1345, 109] on div "Directory Layout Work Areas Layout Add space Resize Desks Points of Interest Fu…" at bounding box center [784, 413] width 1568 height 736
type input "CD Rm 37B"
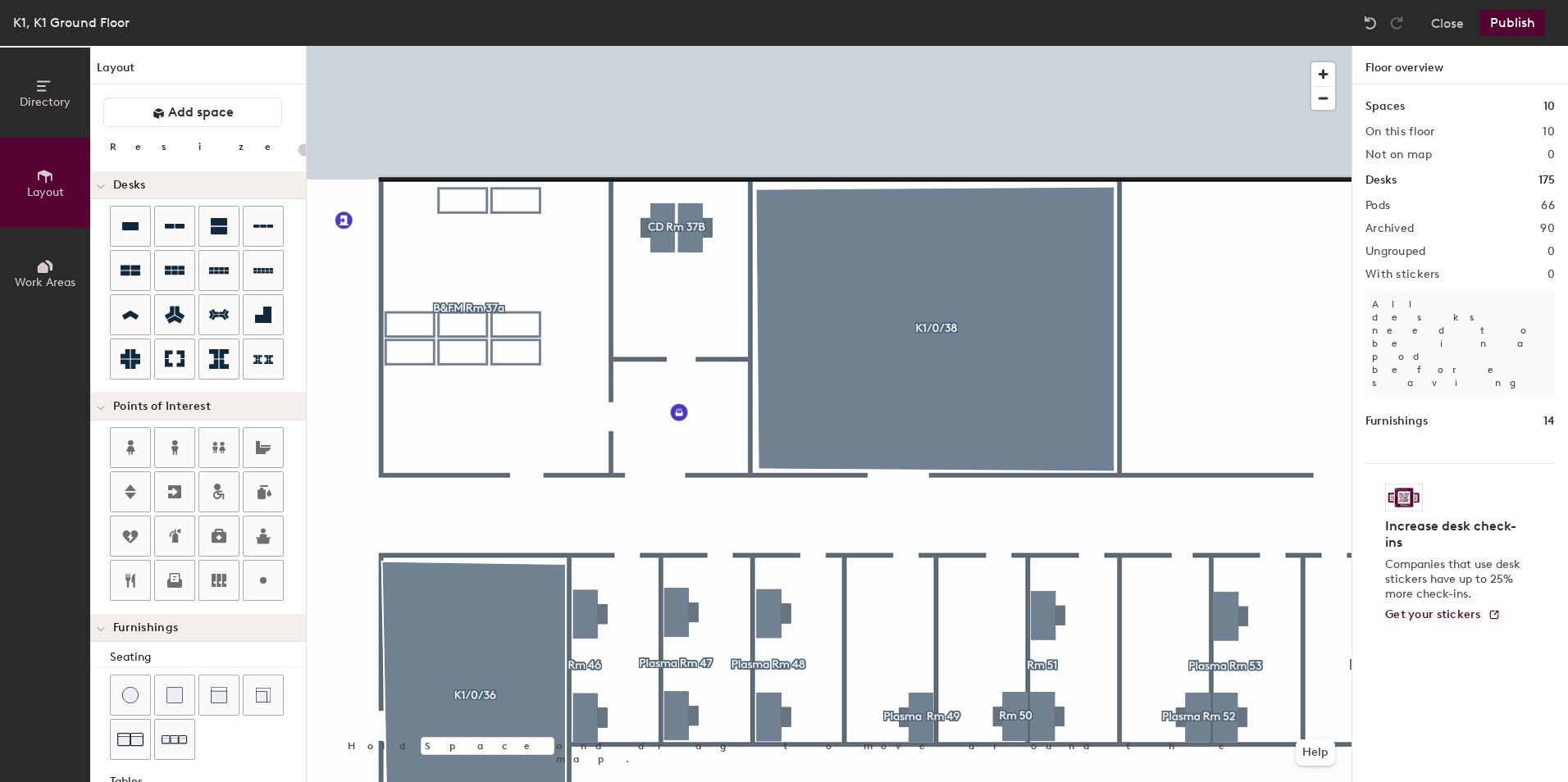
click at [1502, 25] on button "Publish" at bounding box center [1512, 23] width 65 height 26
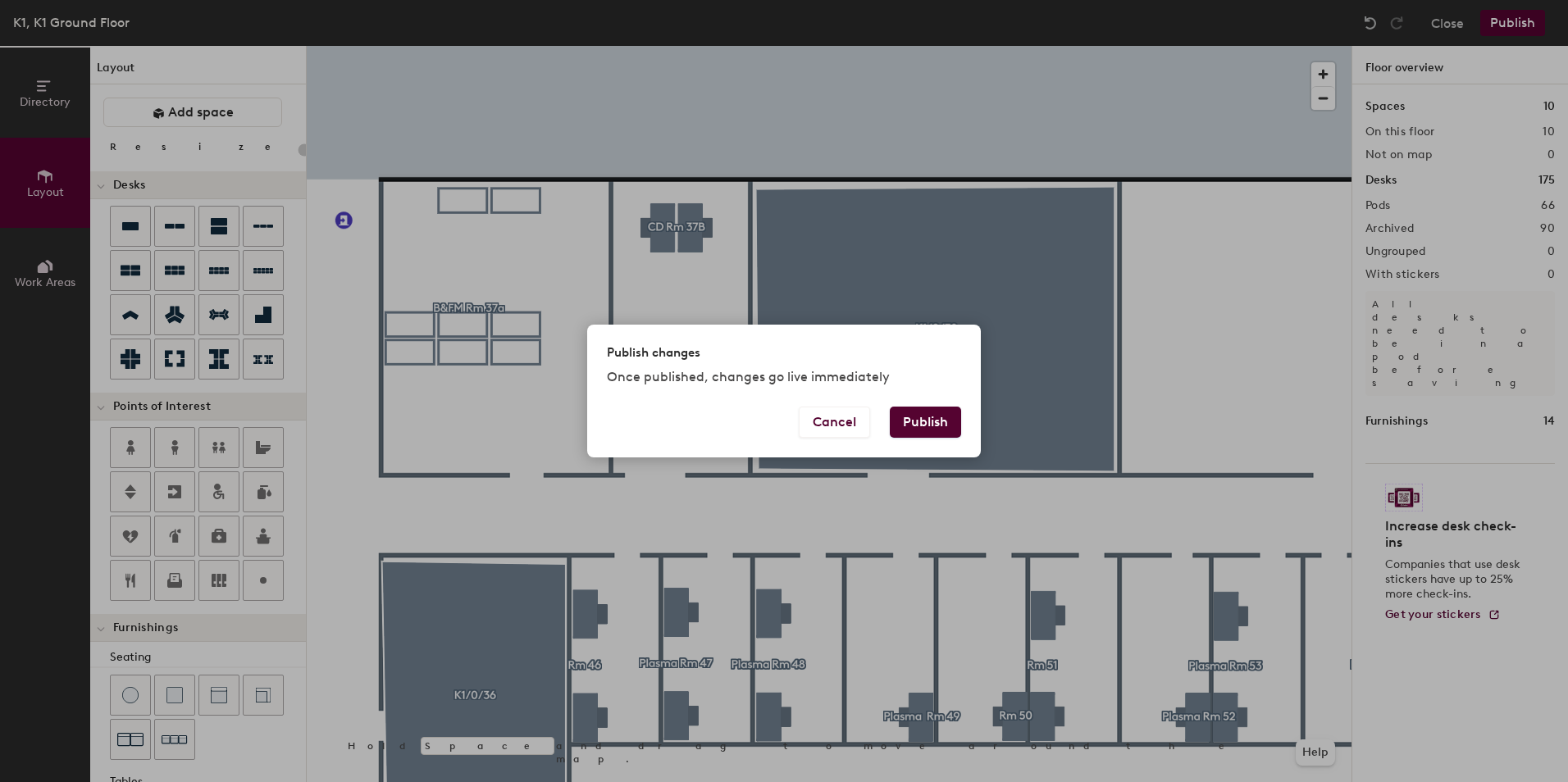
click at [919, 424] on button "Publish" at bounding box center [925, 421] width 71 height 31
type input "20"
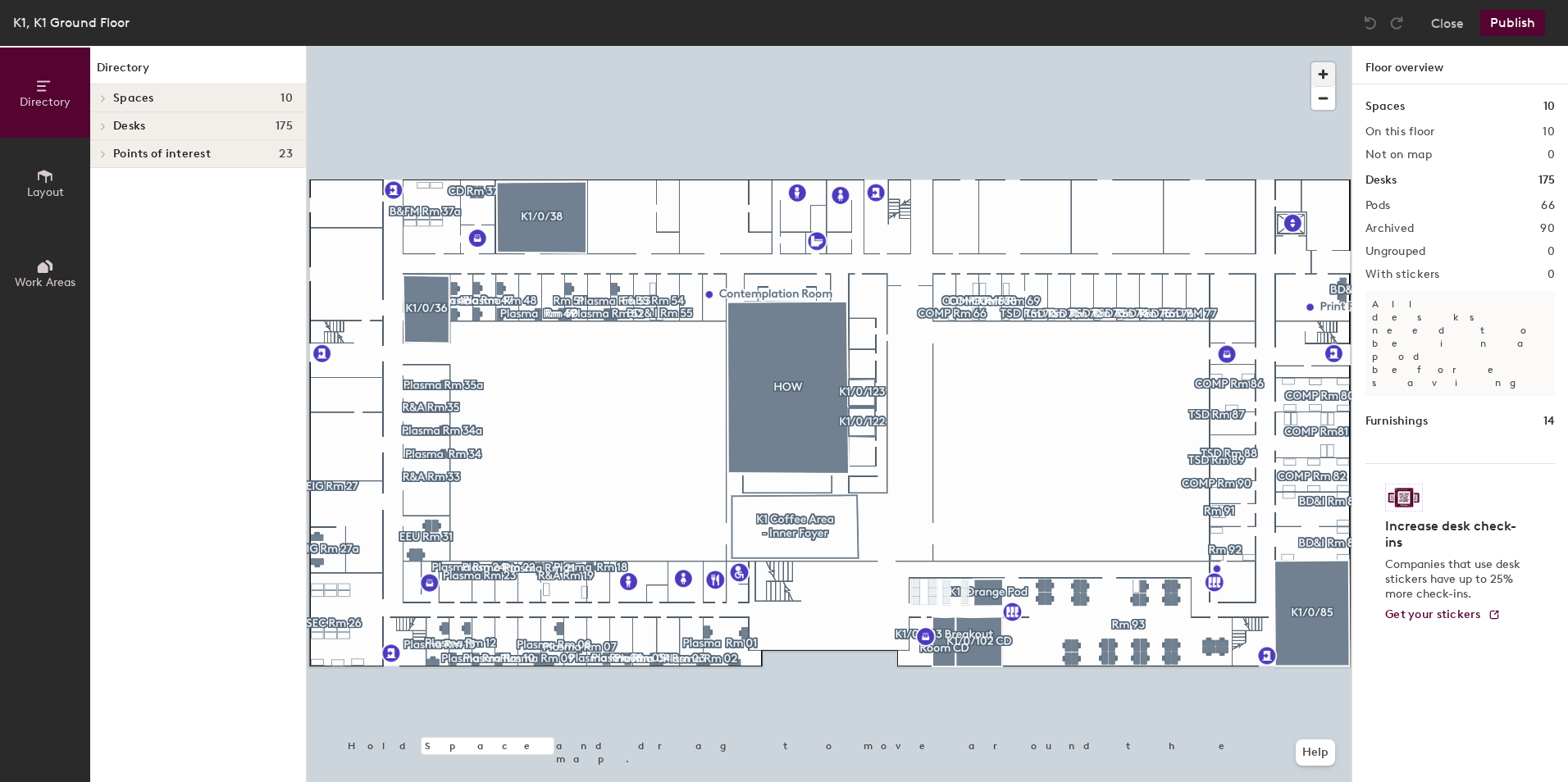
click at [1317, 67] on span "button" at bounding box center [1323, 74] width 24 height 24
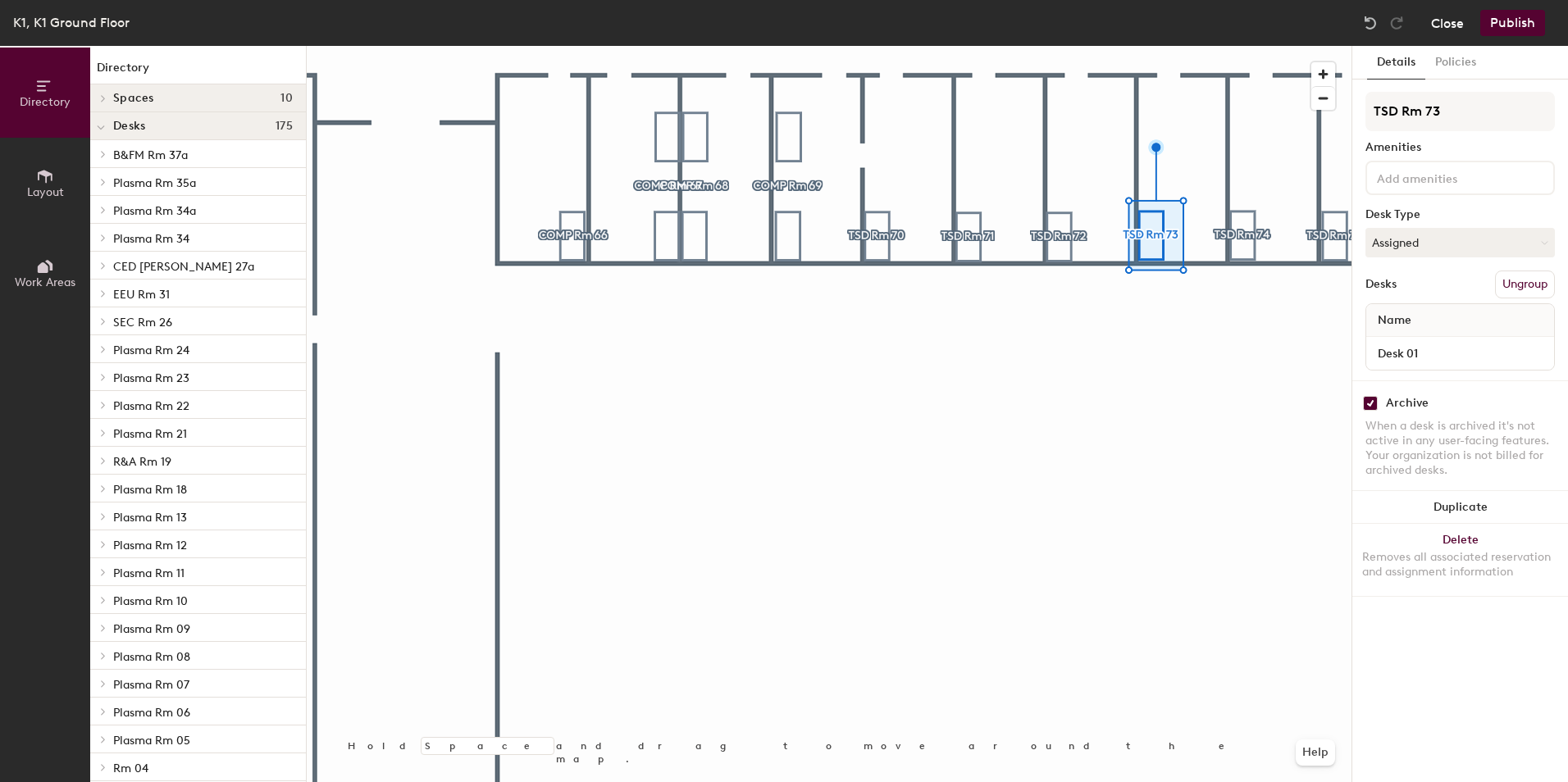
click at [1451, 14] on button "Close" at bounding box center [1447, 23] width 33 height 26
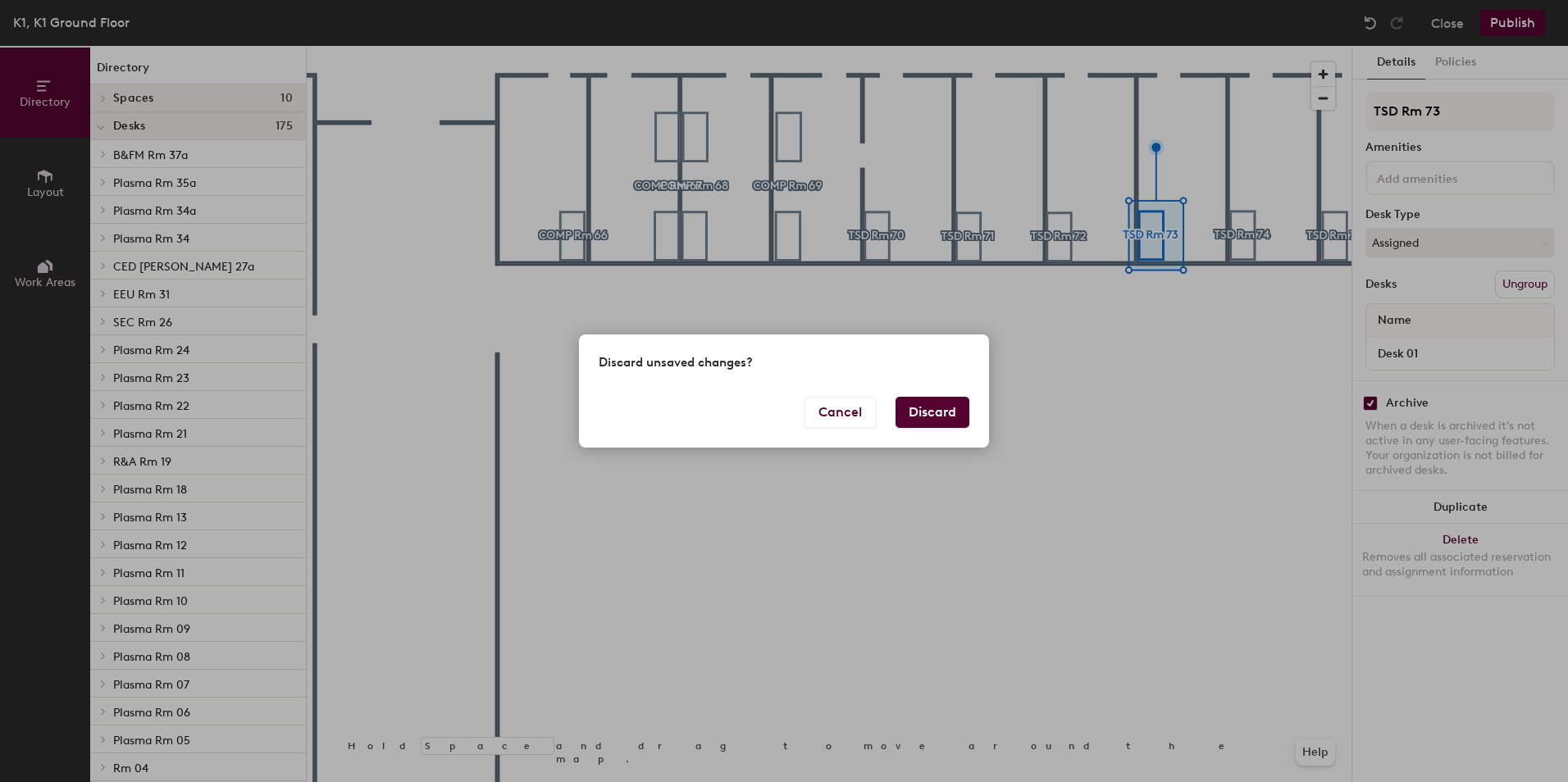
click at [920, 421] on button "Discard" at bounding box center [933, 411] width 74 height 31
